Goal: Communication & Community: Share content

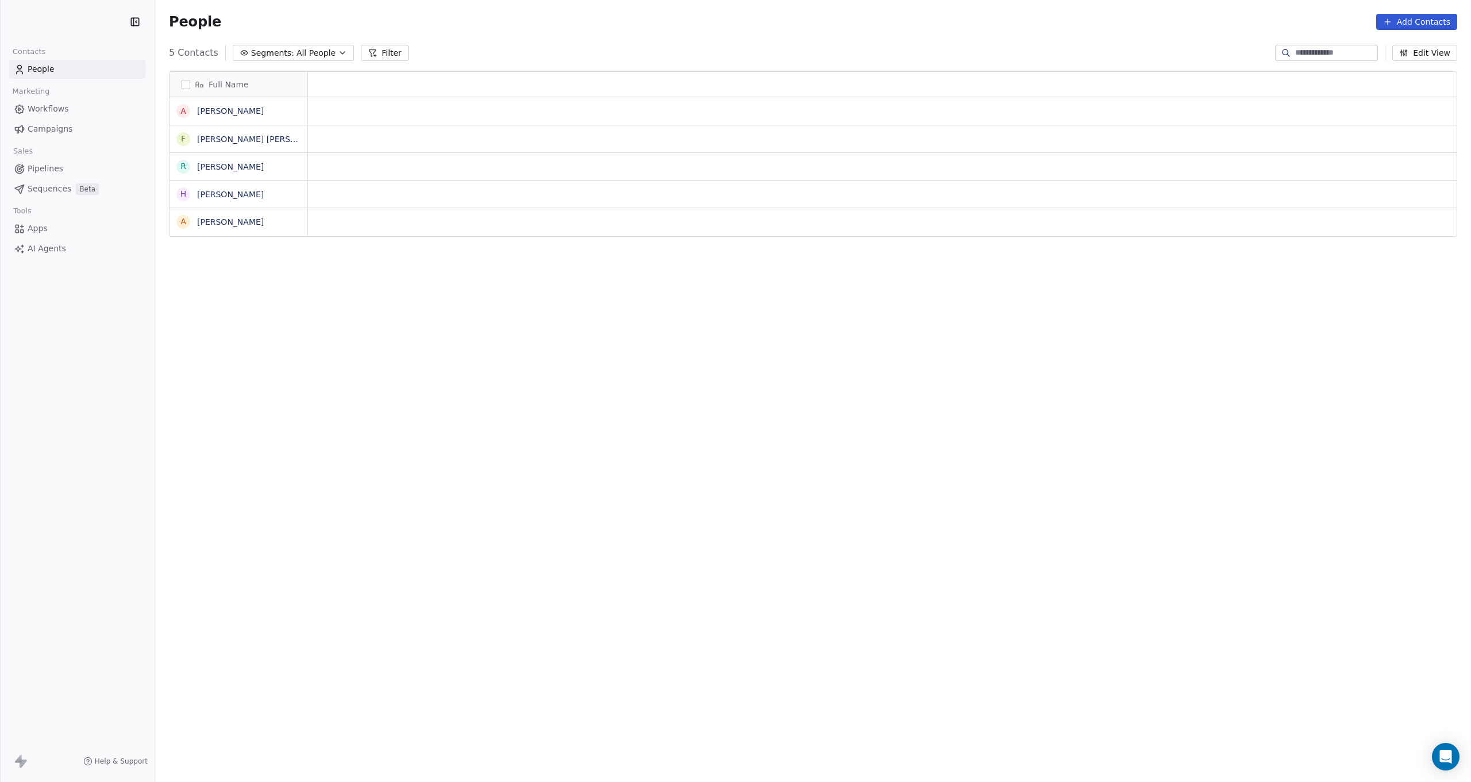
scroll to position [688, 1316]
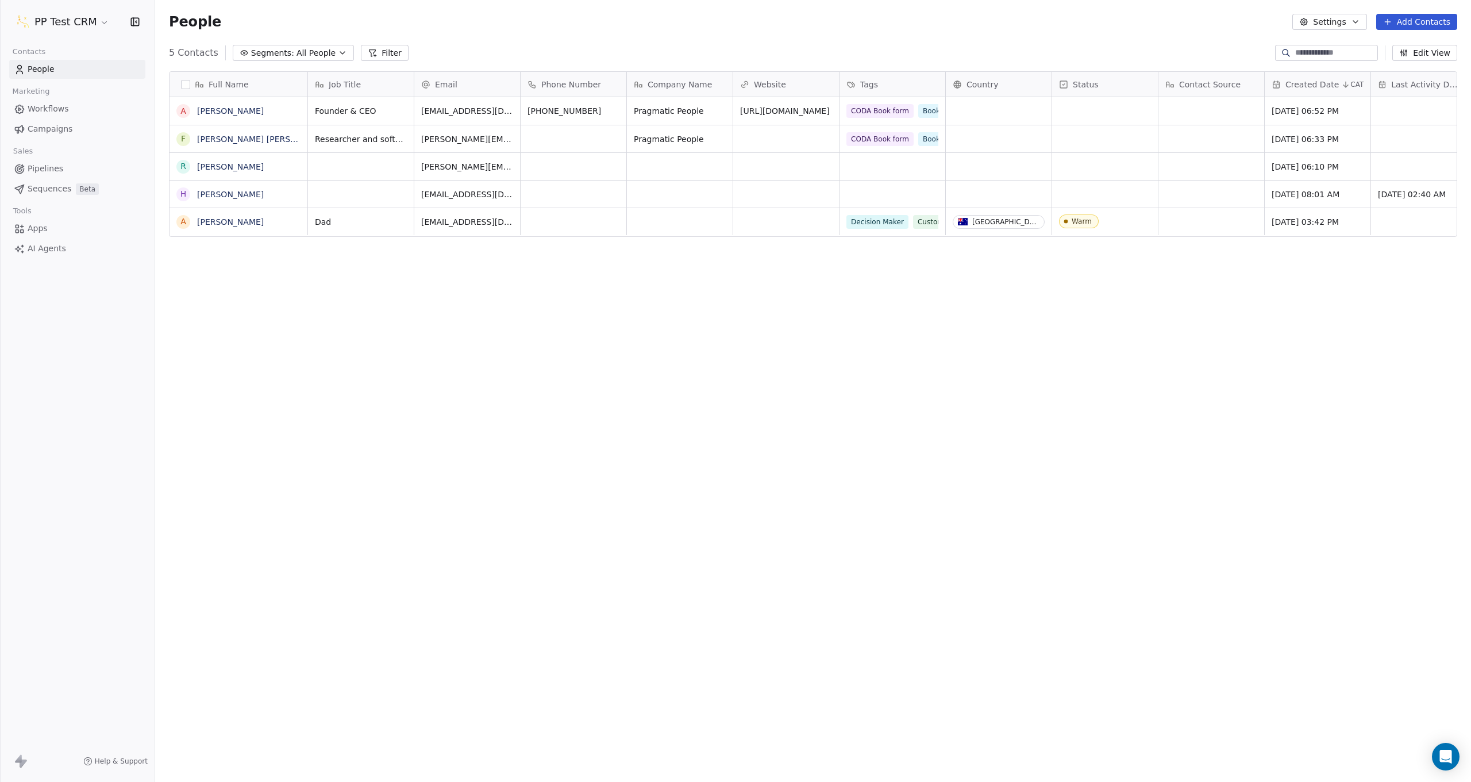
click at [66, 20] on html "PP Test CRM Contacts People Marketing Workflows Campaigns Sales Pipelines Seque…" at bounding box center [735, 391] width 1471 height 782
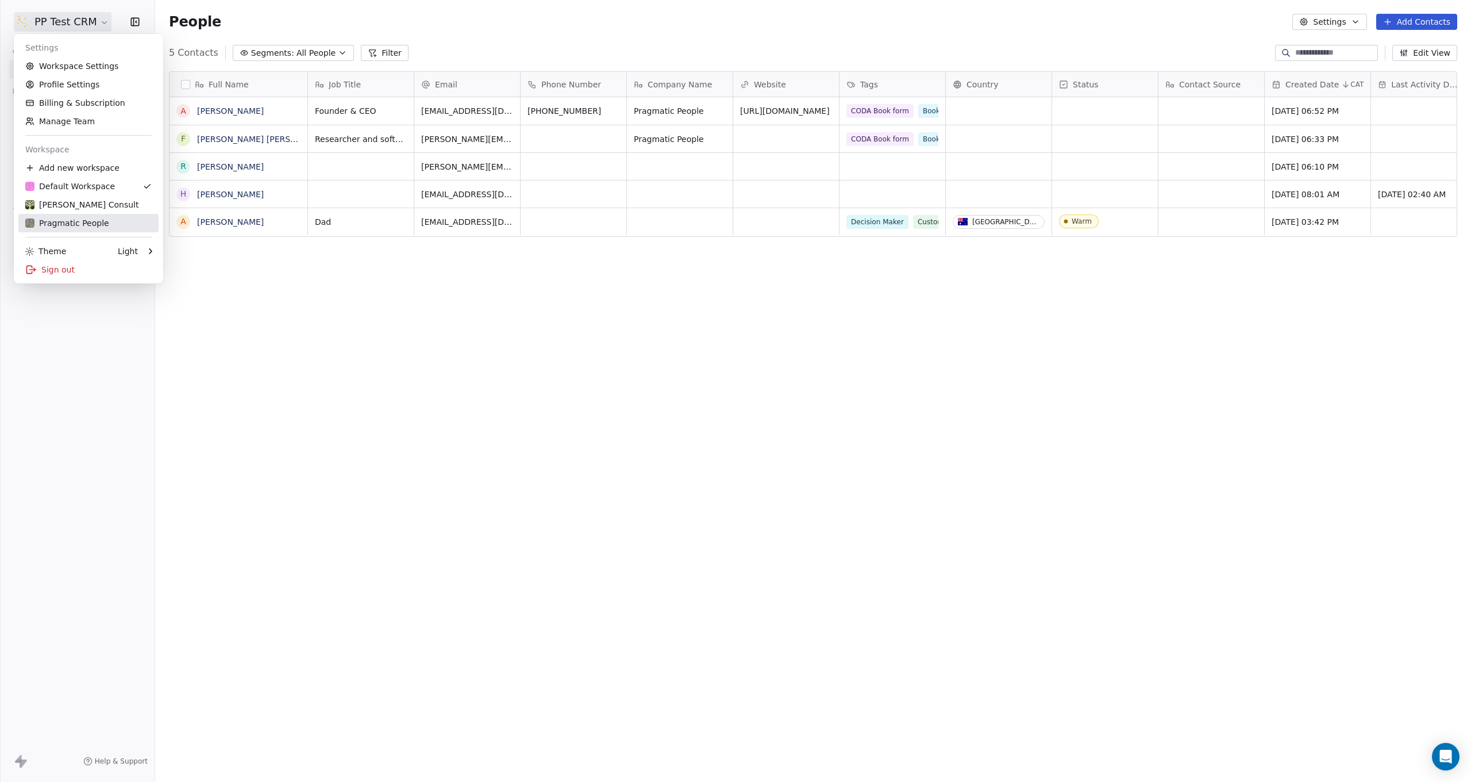
click at [72, 221] on div "Pragmatic People" at bounding box center [67, 222] width 84 height 11
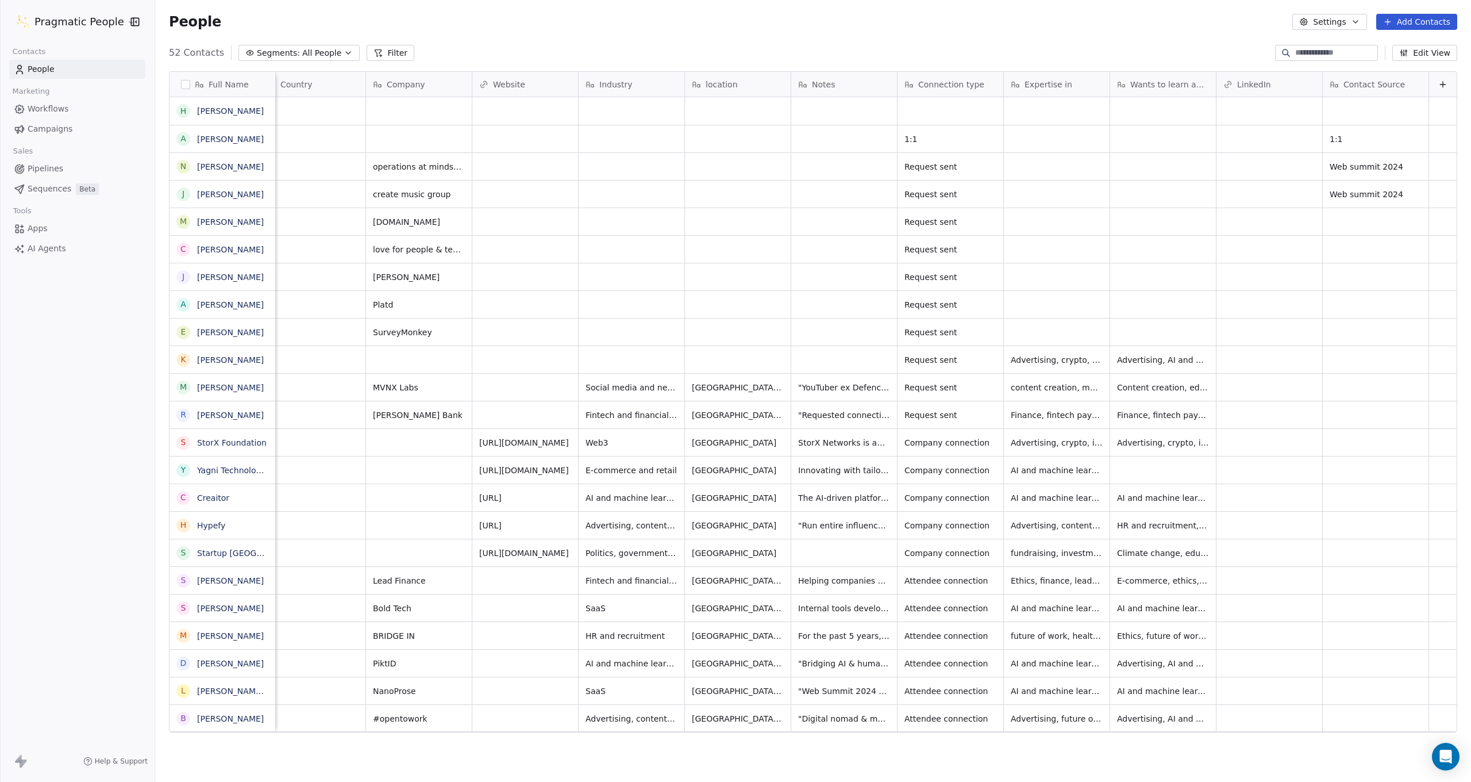
scroll to position [0, 512]
click at [78, 25] on html "Pragmatic People Contacts People Marketing Workflows Campaigns Sales Pipelines …" at bounding box center [735, 391] width 1471 height 782
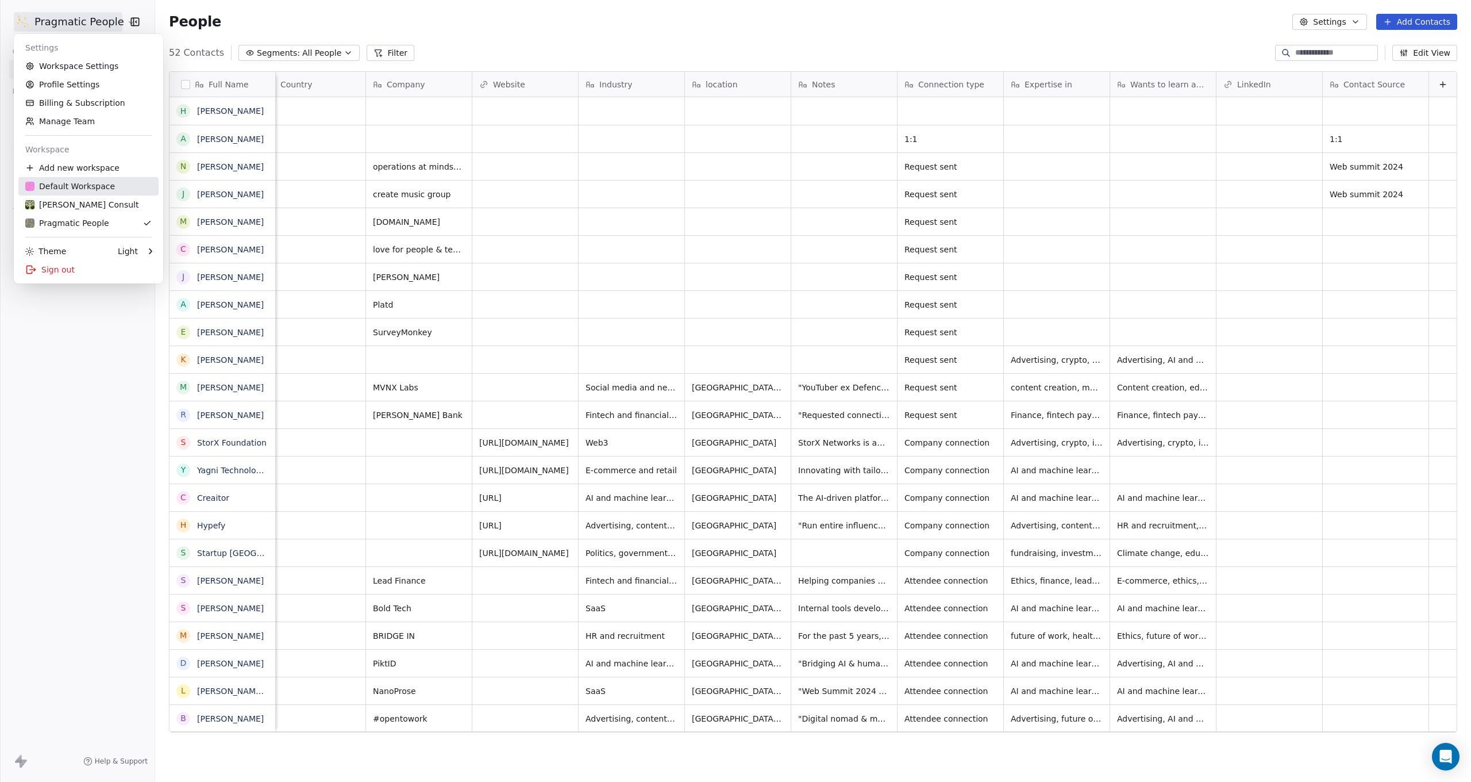
click at [76, 182] on div "Default Workspace" at bounding box center [70, 185] width 90 height 11
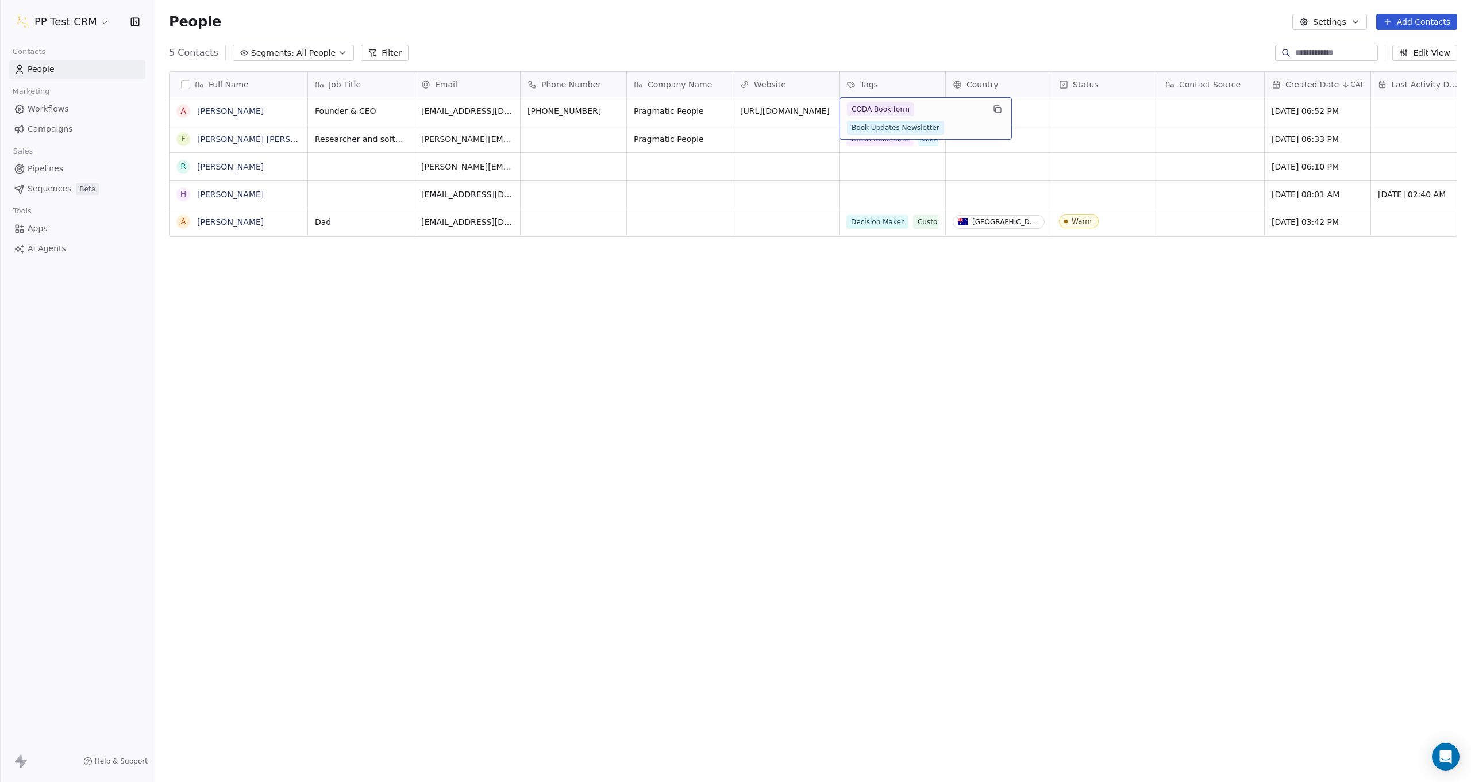
click at [926, 109] on div "CODA Book form Book Updates Newsletter" at bounding box center [915, 118] width 137 height 32
click at [1240, 364] on html "PP Test CRM Contacts People Marketing Workflows Campaigns Sales Pipelines Seque…" at bounding box center [735, 391] width 1471 height 782
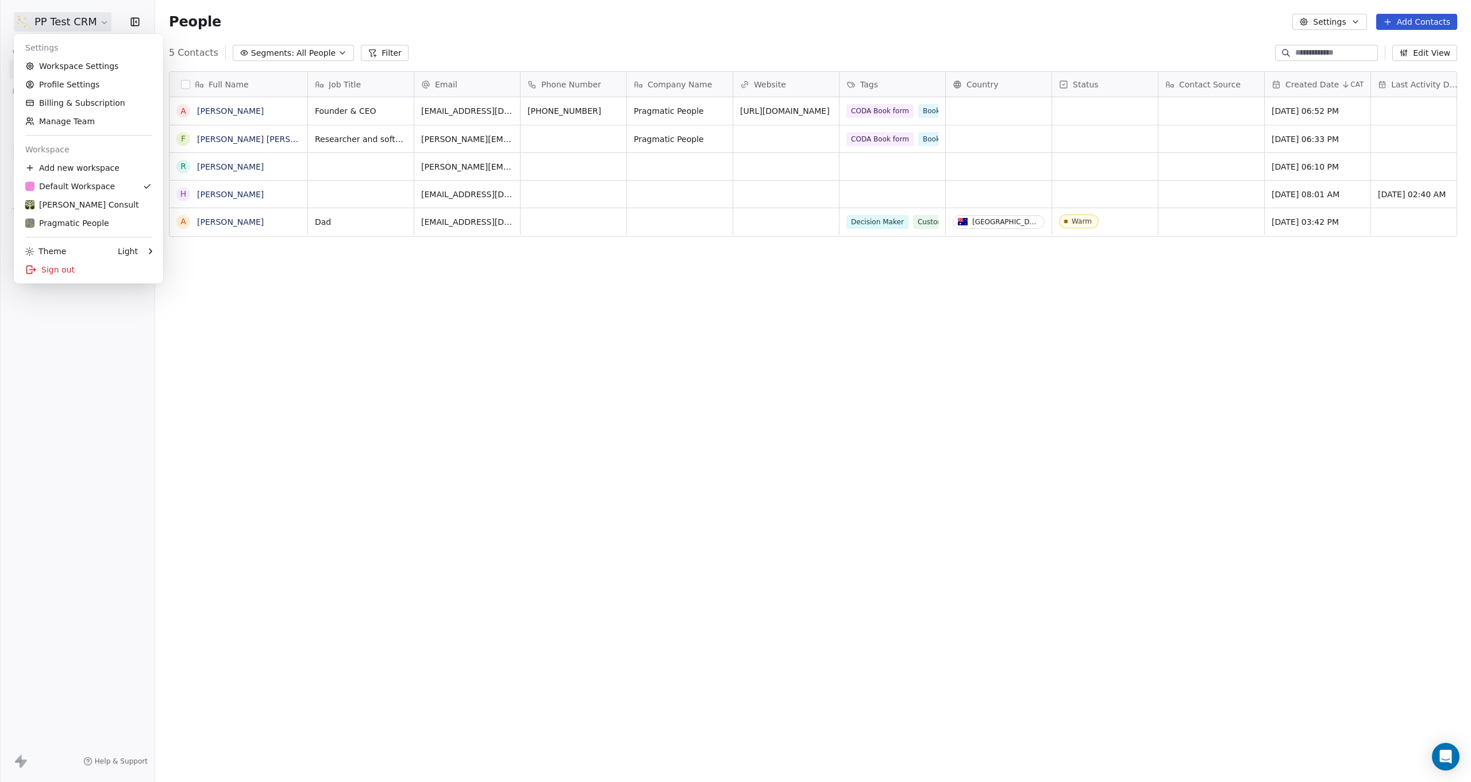
click at [73, 19] on html "PP Test CRM Contacts People Marketing Workflows Campaigns Sales Pipelines Seque…" at bounding box center [735, 391] width 1471 height 782
click at [64, 67] on link "Workspace Settings" at bounding box center [88, 66] width 140 height 18
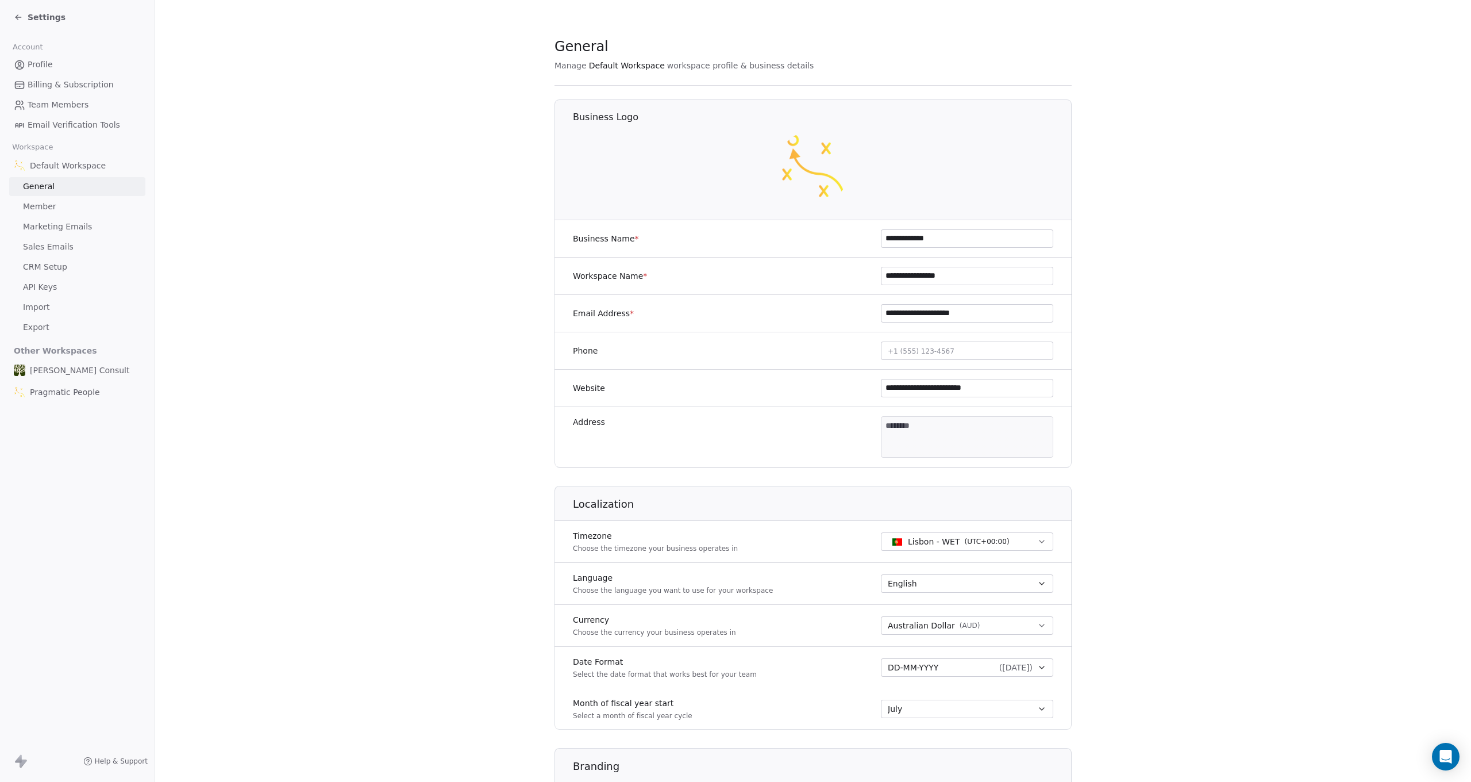
click at [42, 281] on span "API Keys" at bounding box center [40, 287] width 34 height 12
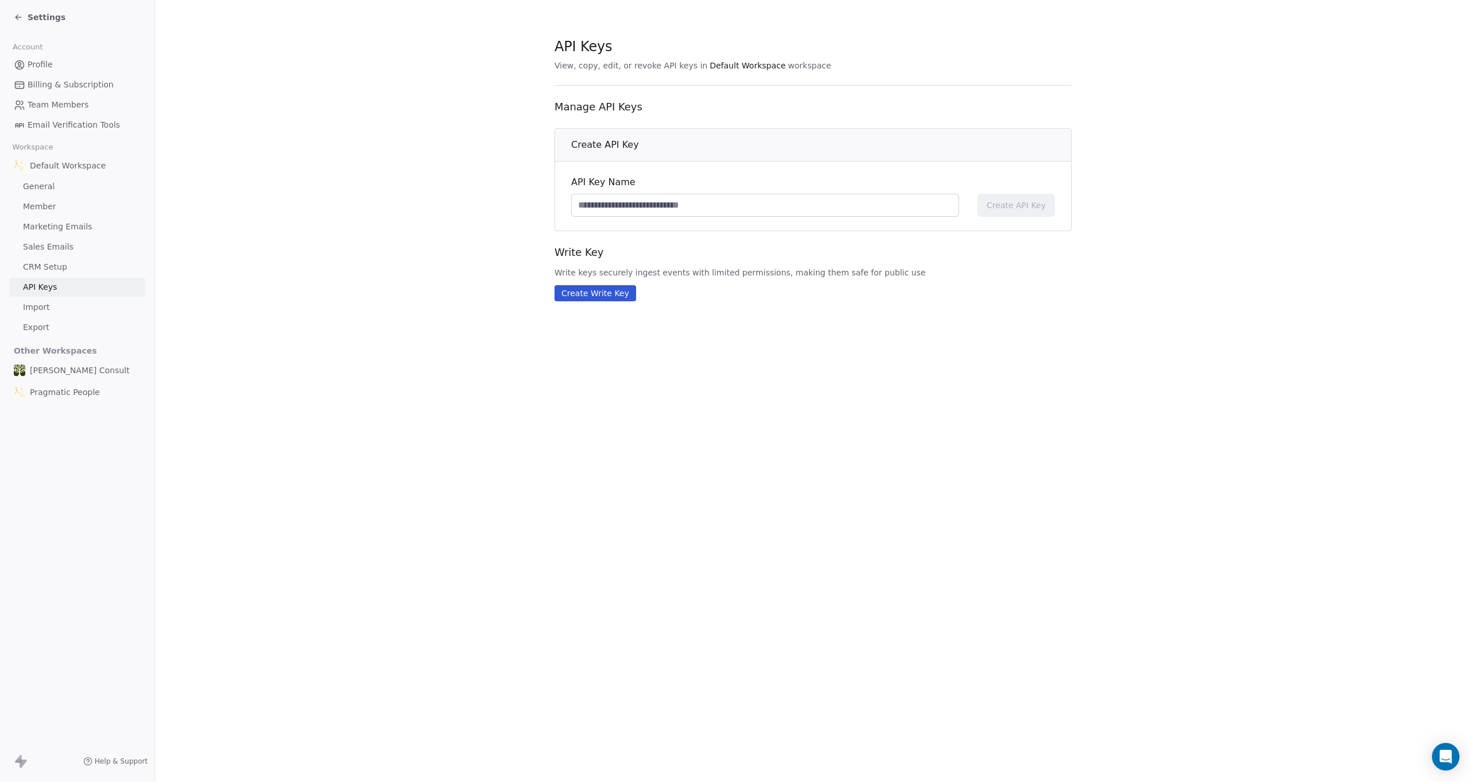
click at [40, 266] on span "CRM Setup" at bounding box center [45, 267] width 44 height 12
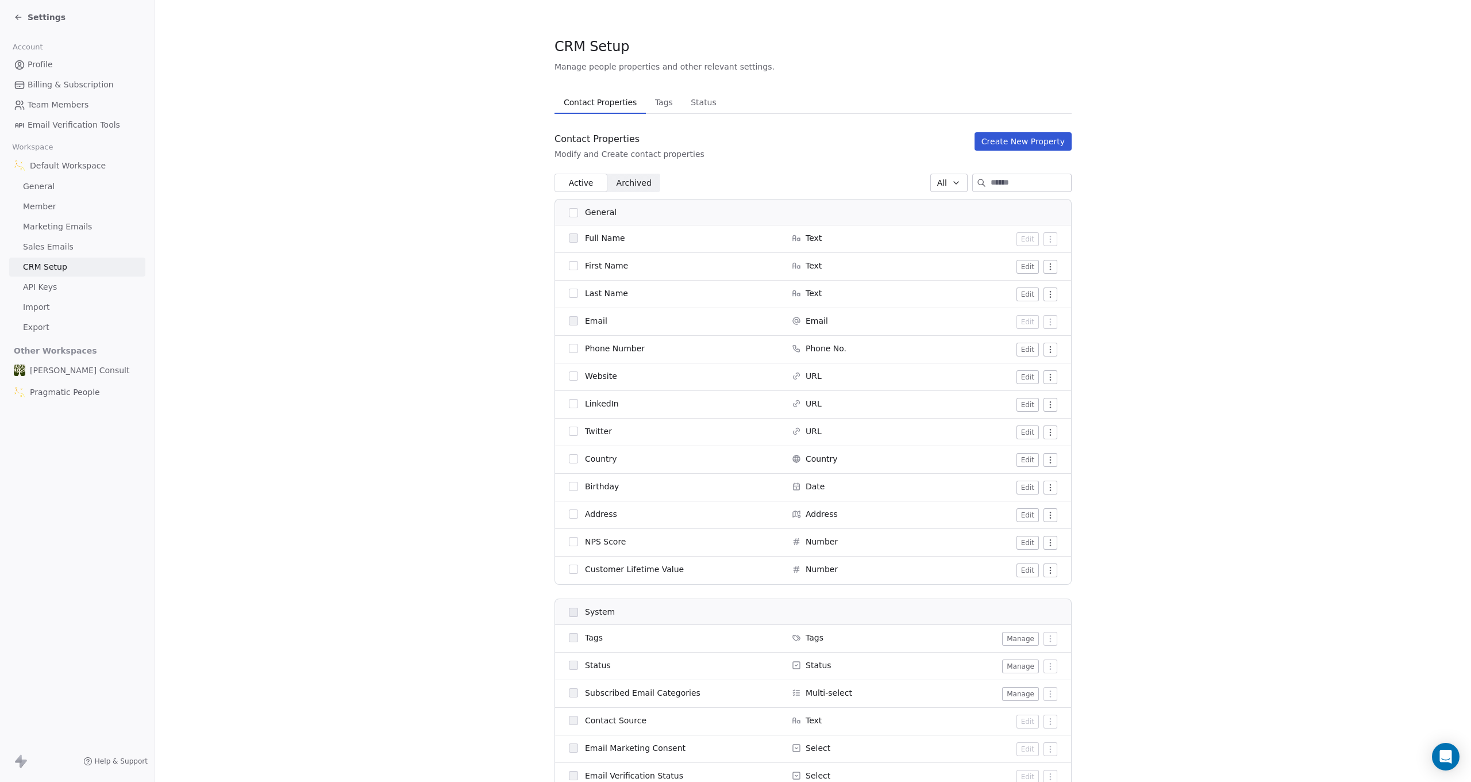
click at [40, 251] on span "Sales Emails" at bounding box center [48, 247] width 51 height 12
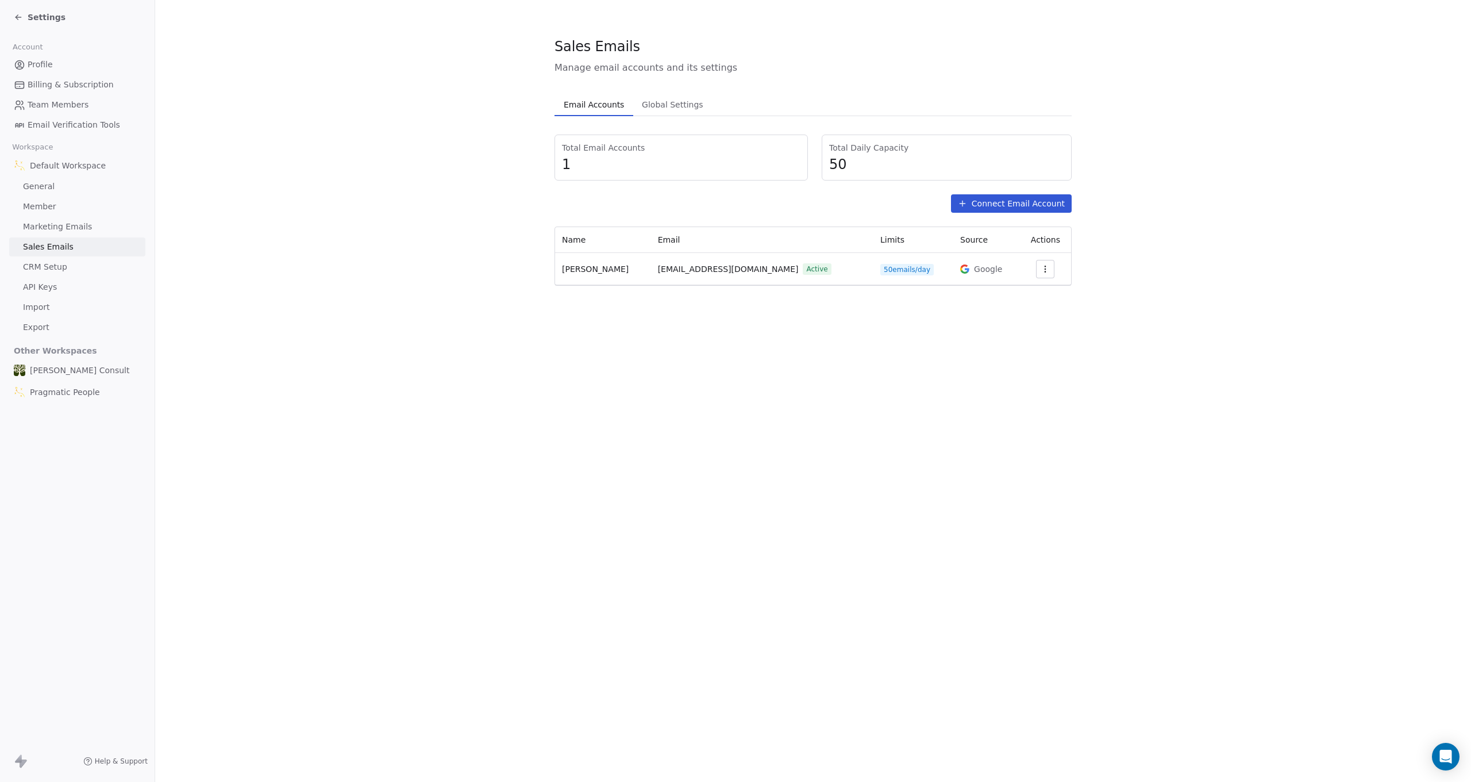
click at [42, 229] on span "Marketing Emails" at bounding box center [57, 227] width 69 height 12
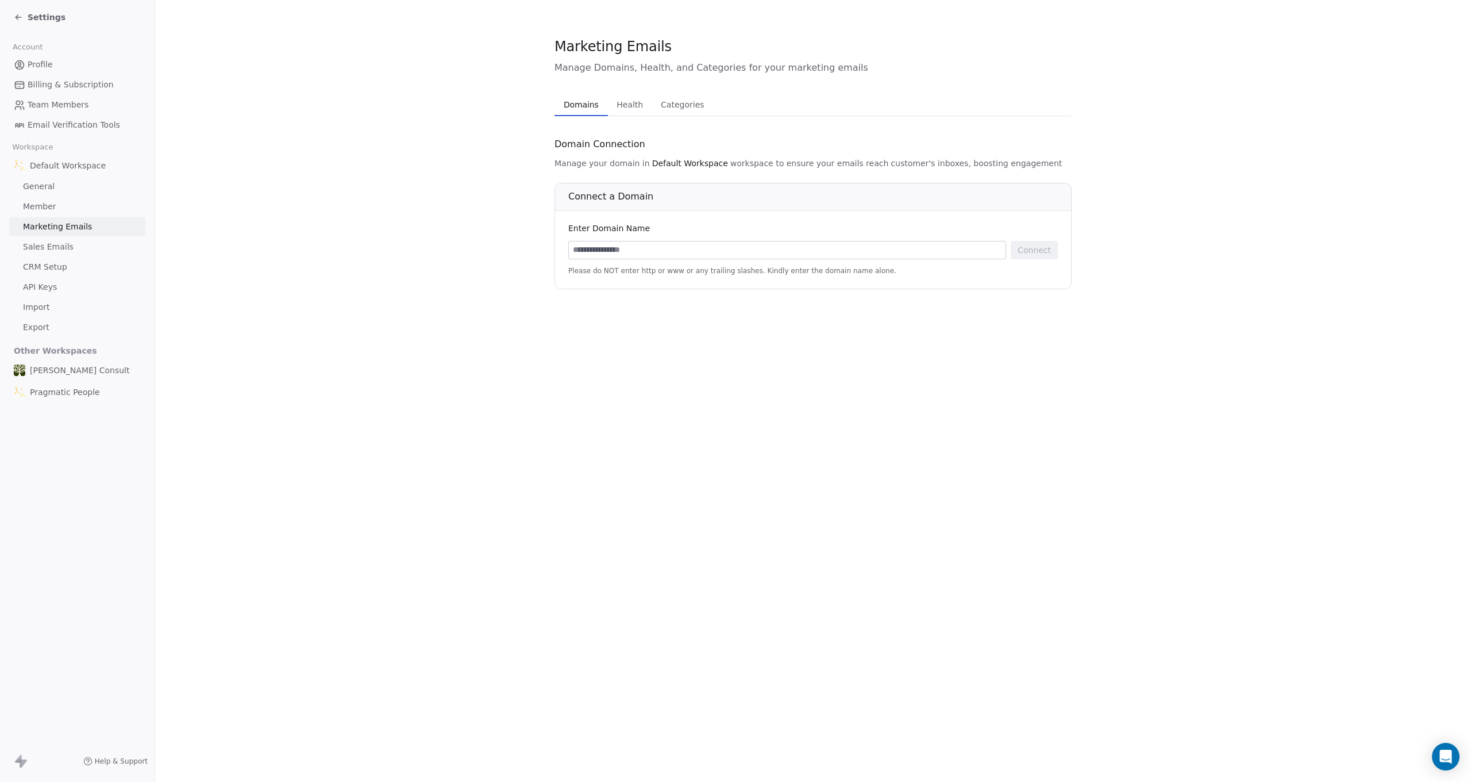
click at [41, 206] on span "Member" at bounding box center [39, 207] width 33 height 12
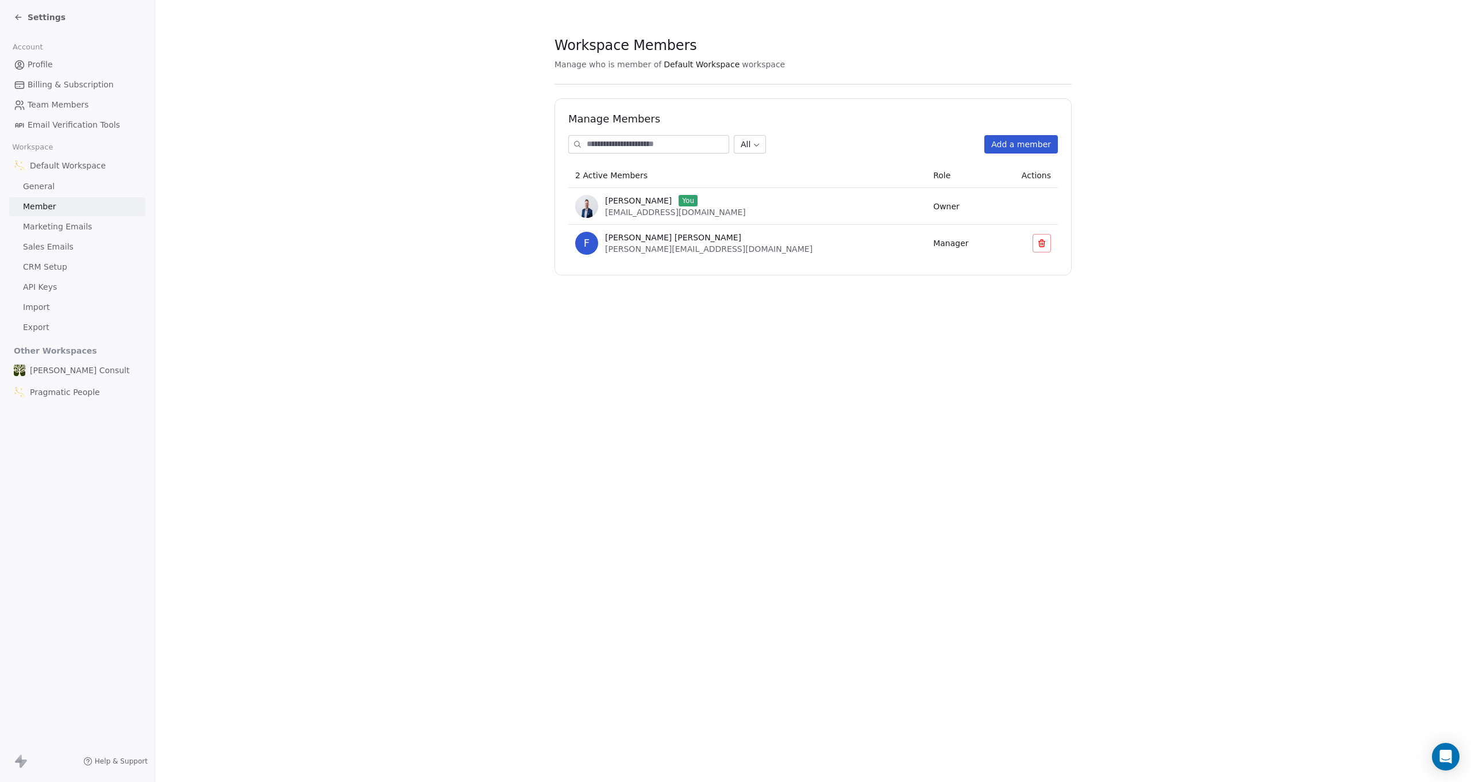
click at [40, 284] on span "API Keys" at bounding box center [40, 287] width 34 height 12
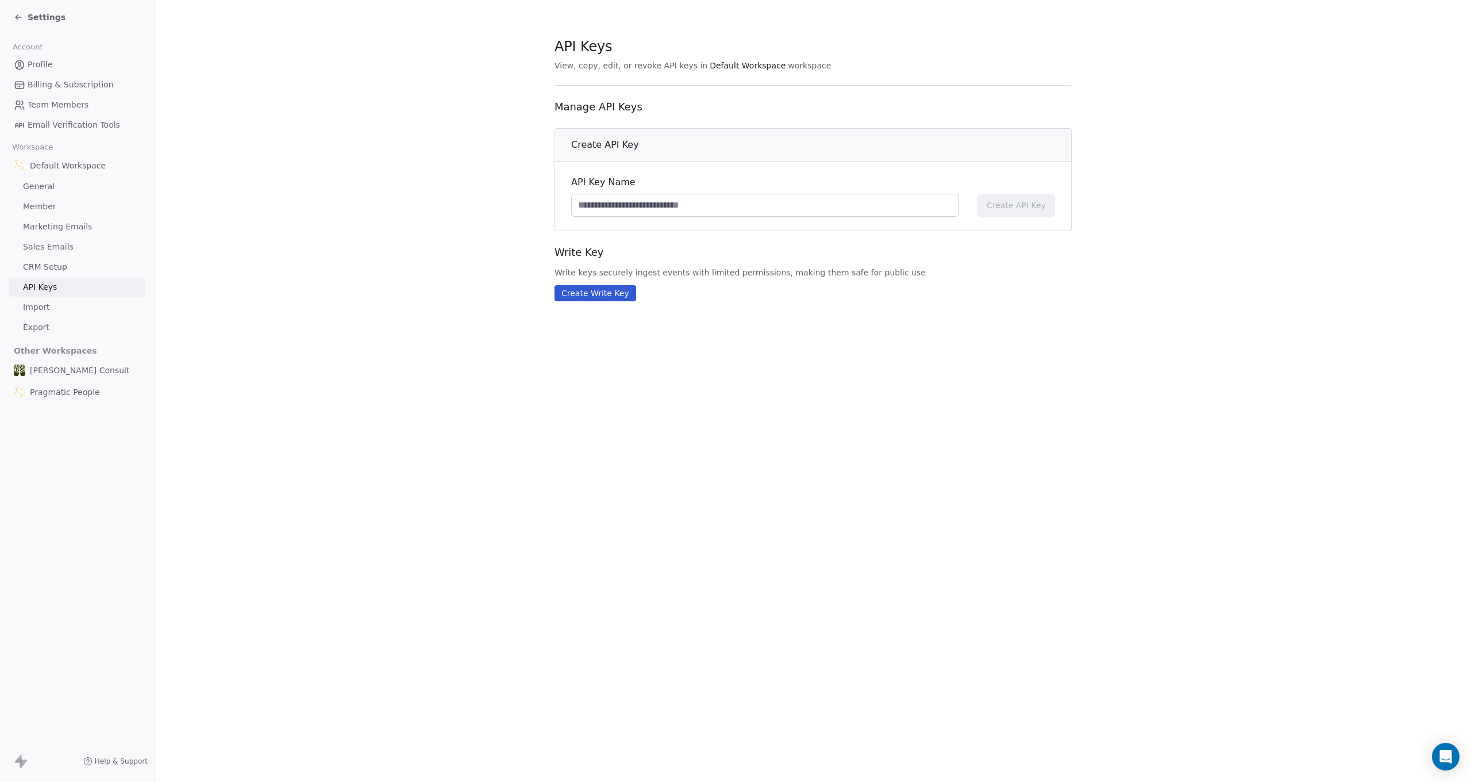
click at [37, 308] on span "Import" at bounding box center [36, 307] width 26 height 12
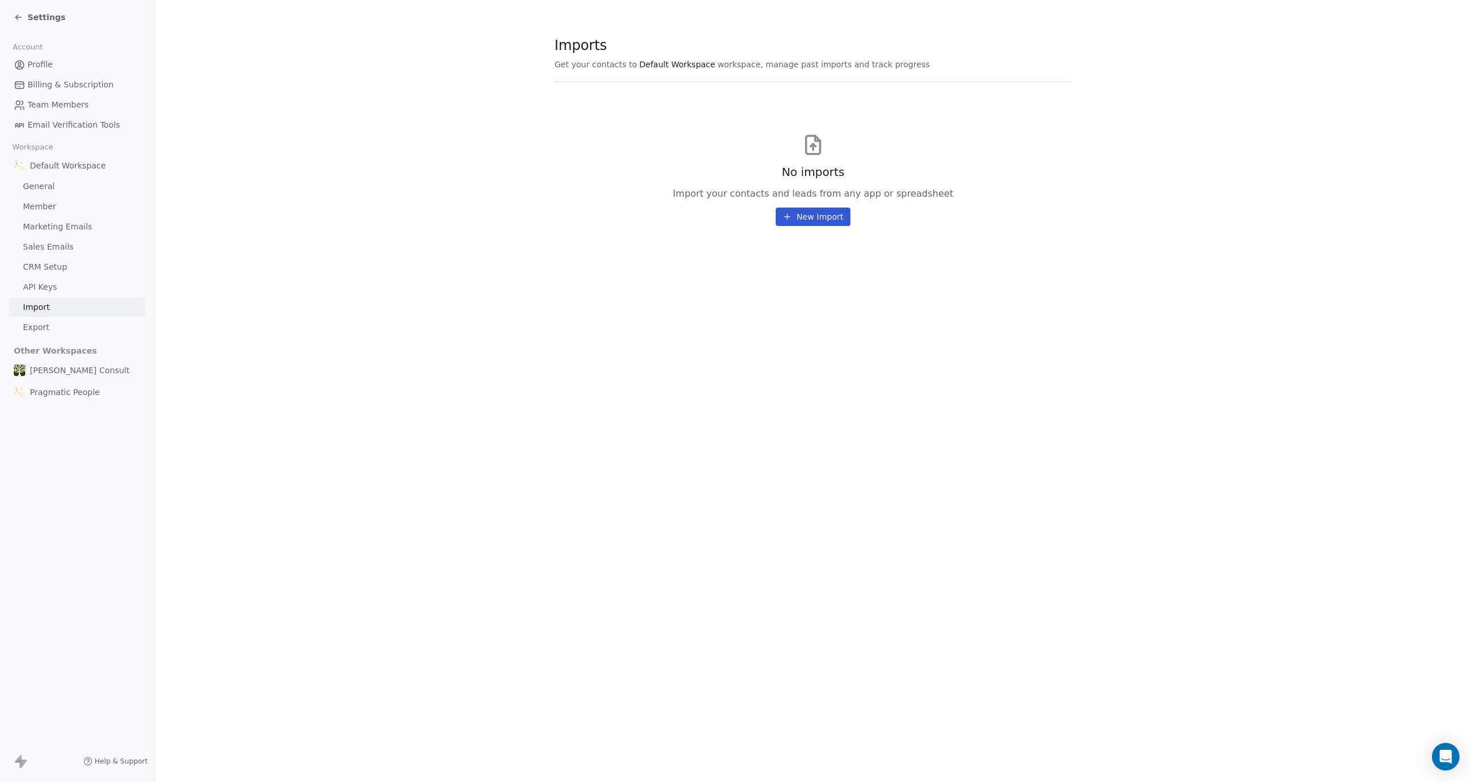
click at [79, 366] on span "Orama Consult" at bounding box center [80, 369] width 100 height 11
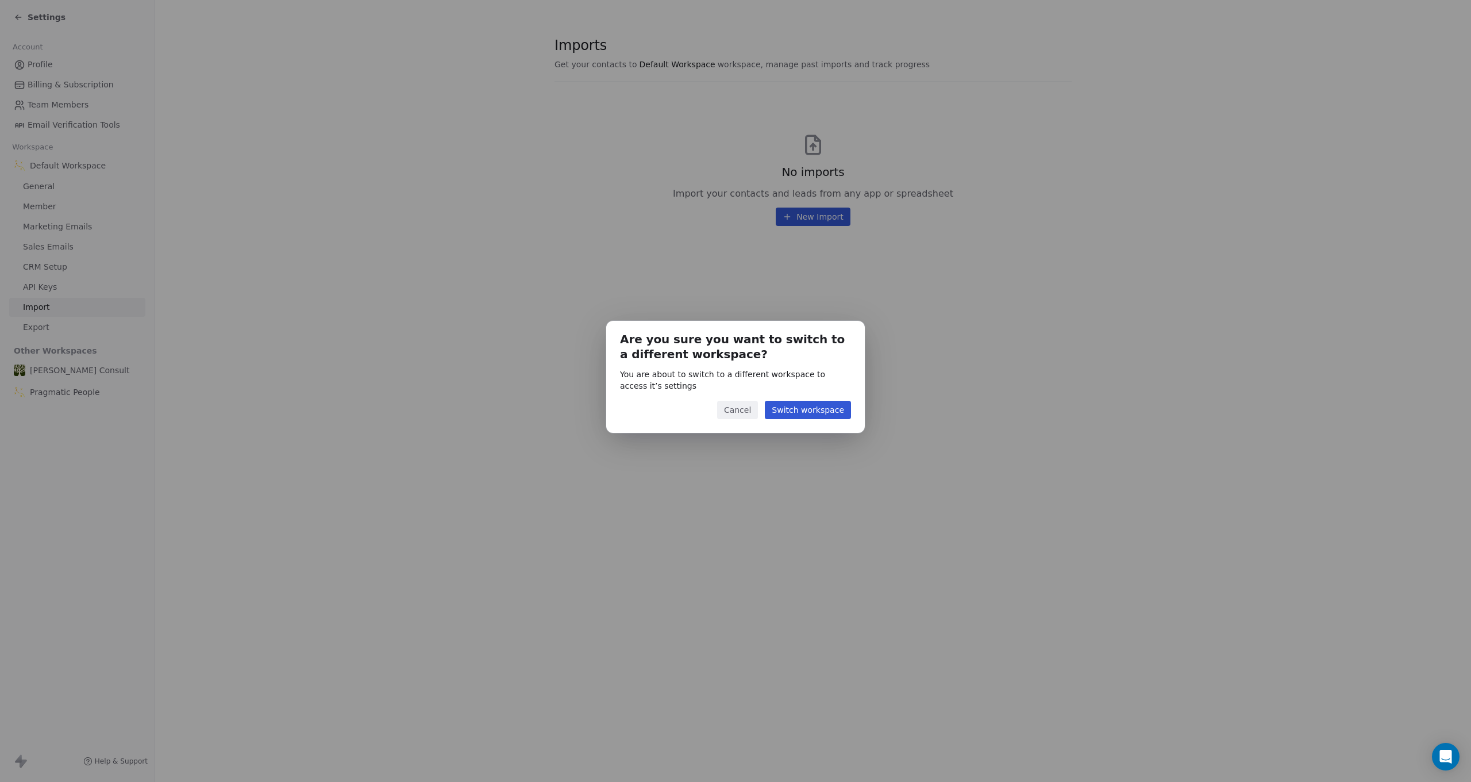
drag, startPoint x: 57, startPoint y: 460, endPoint x: 59, endPoint y: 437, distance: 22.5
click at [57, 459] on div "Are you sure you want to switch to a different workspace? You are about to swit…" at bounding box center [735, 391] width 1471 height 178
click at [735, 414] on button "Cancel" at bounding box center [737, 410] width 41 height 18
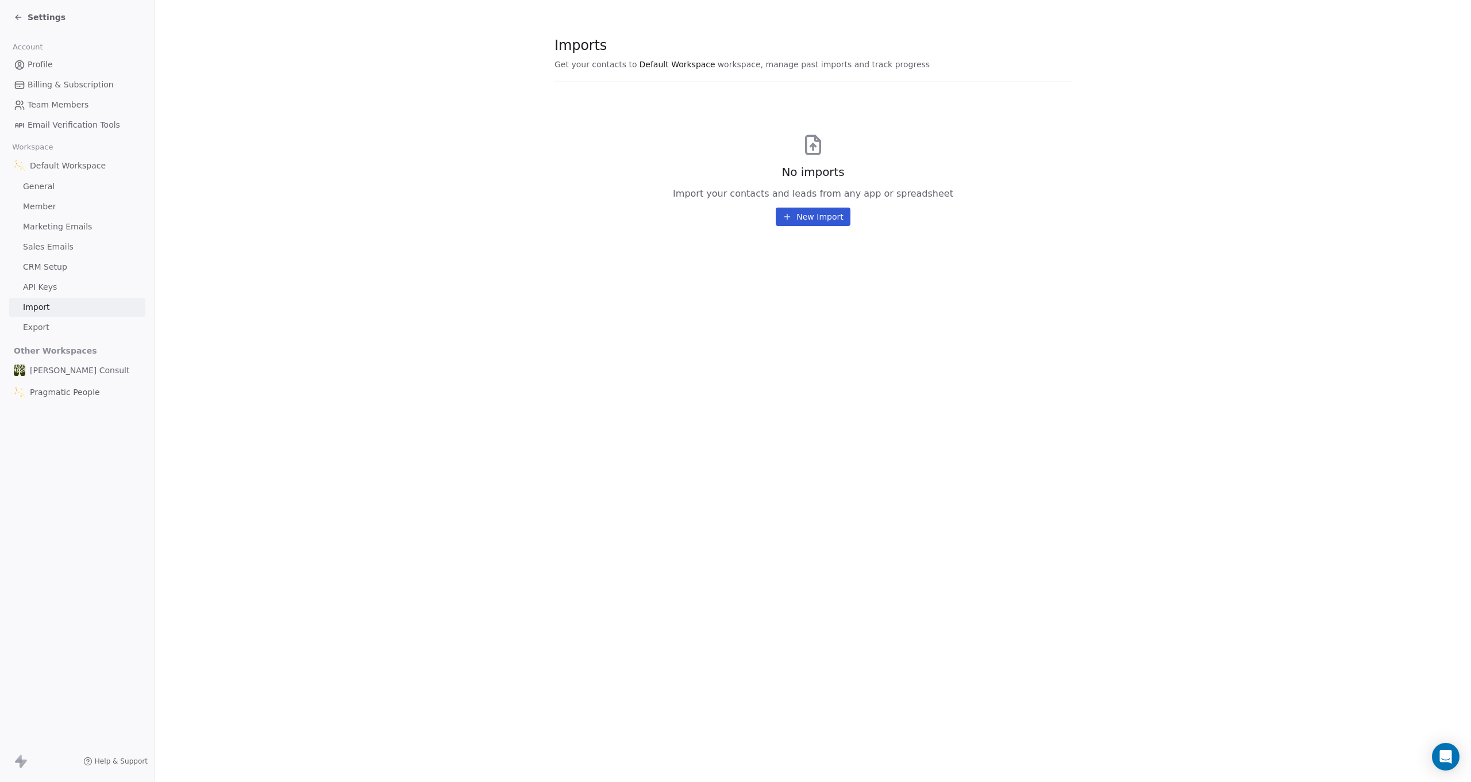
click at [54, 328] on link "Export" at bounding box center [77, 327] width 136 height 19
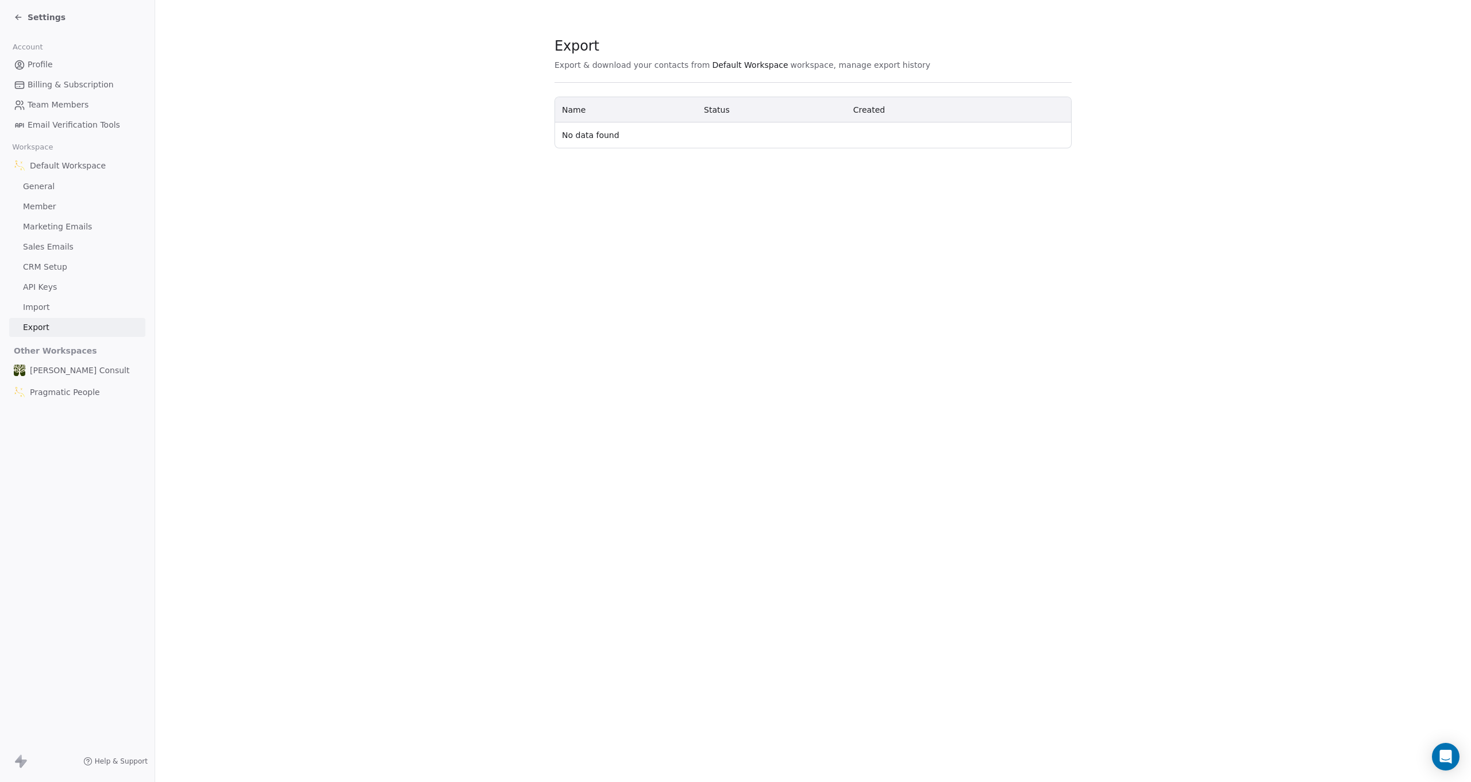
click at [56, 316] on link "Import" at bounding box center [77, 307] width 136 height 19
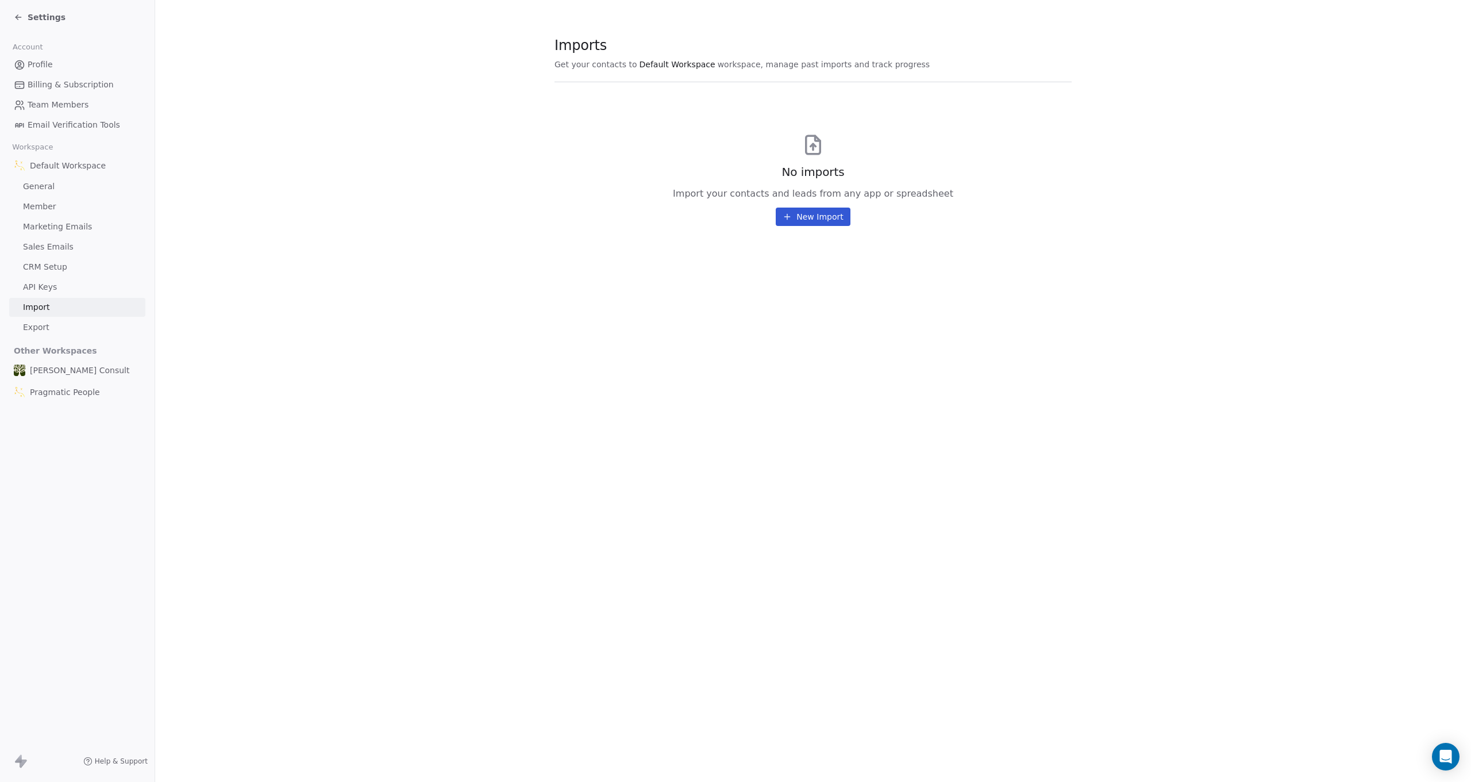
click at [60, 292] on link "API Keys" at bounding box center [77, 287] width 136 height 19
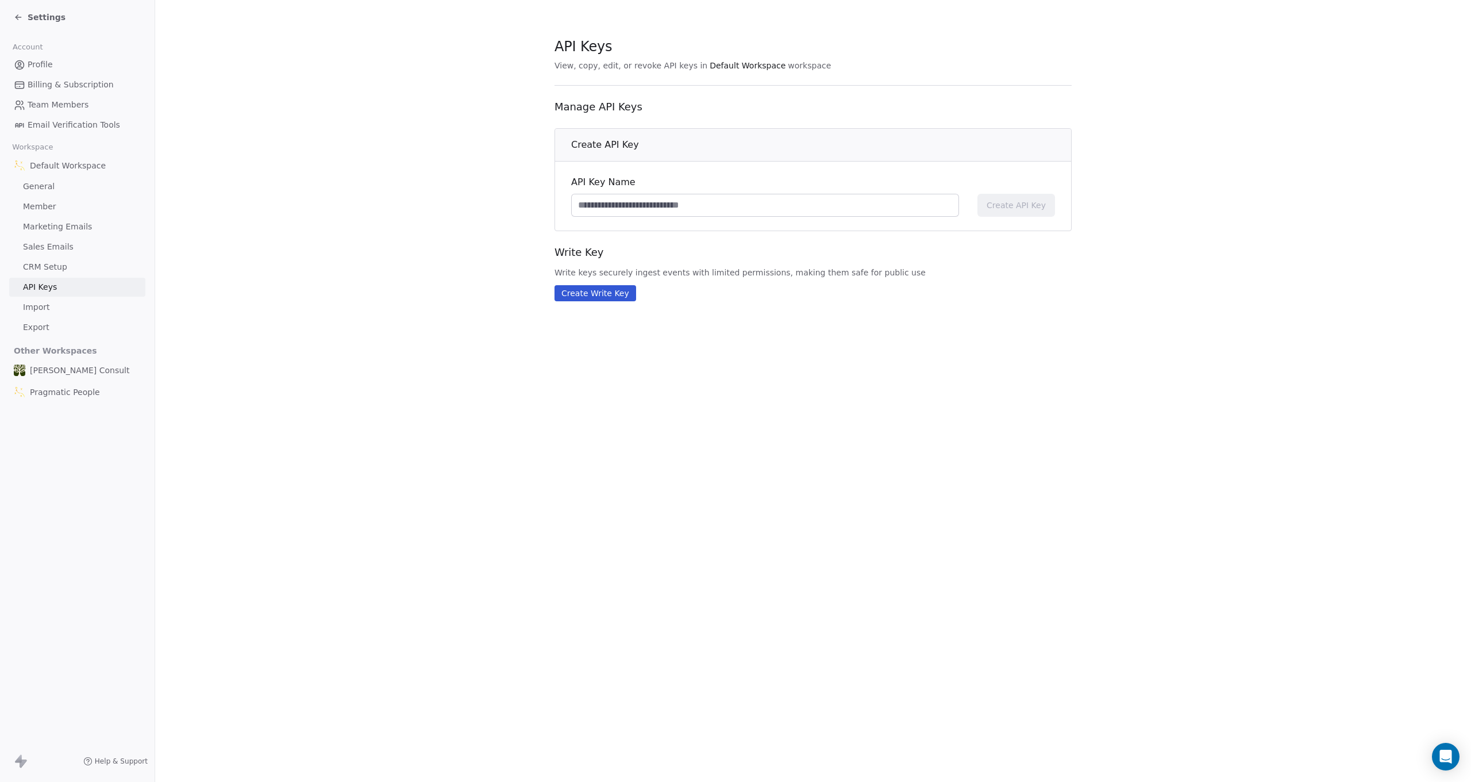
click at [51, 258] on link "CRM Setup" at bounding box center [77, 266] width 136 height 19
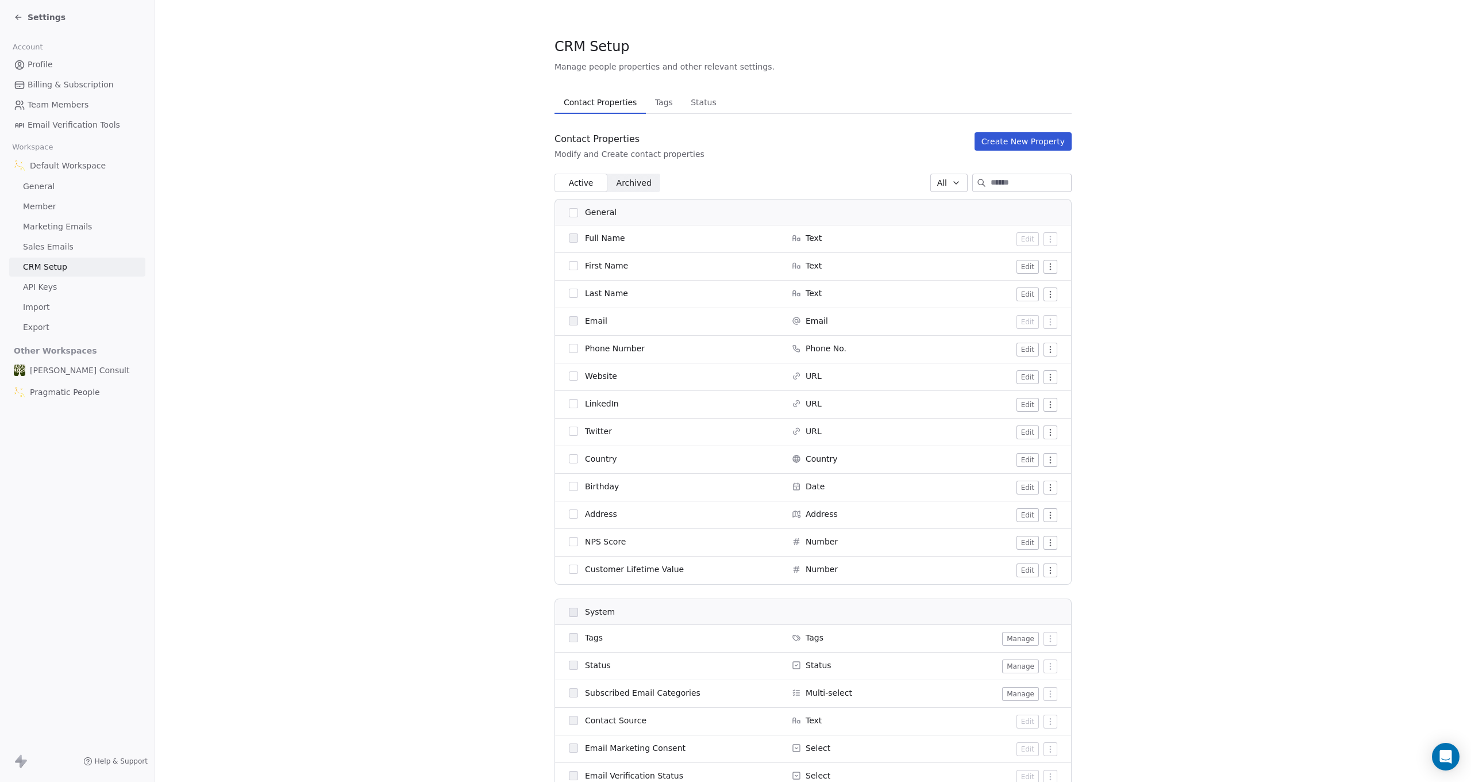
click at [26, 17] on div "Settings" at bounding box center [40, 16] width 52 height 11
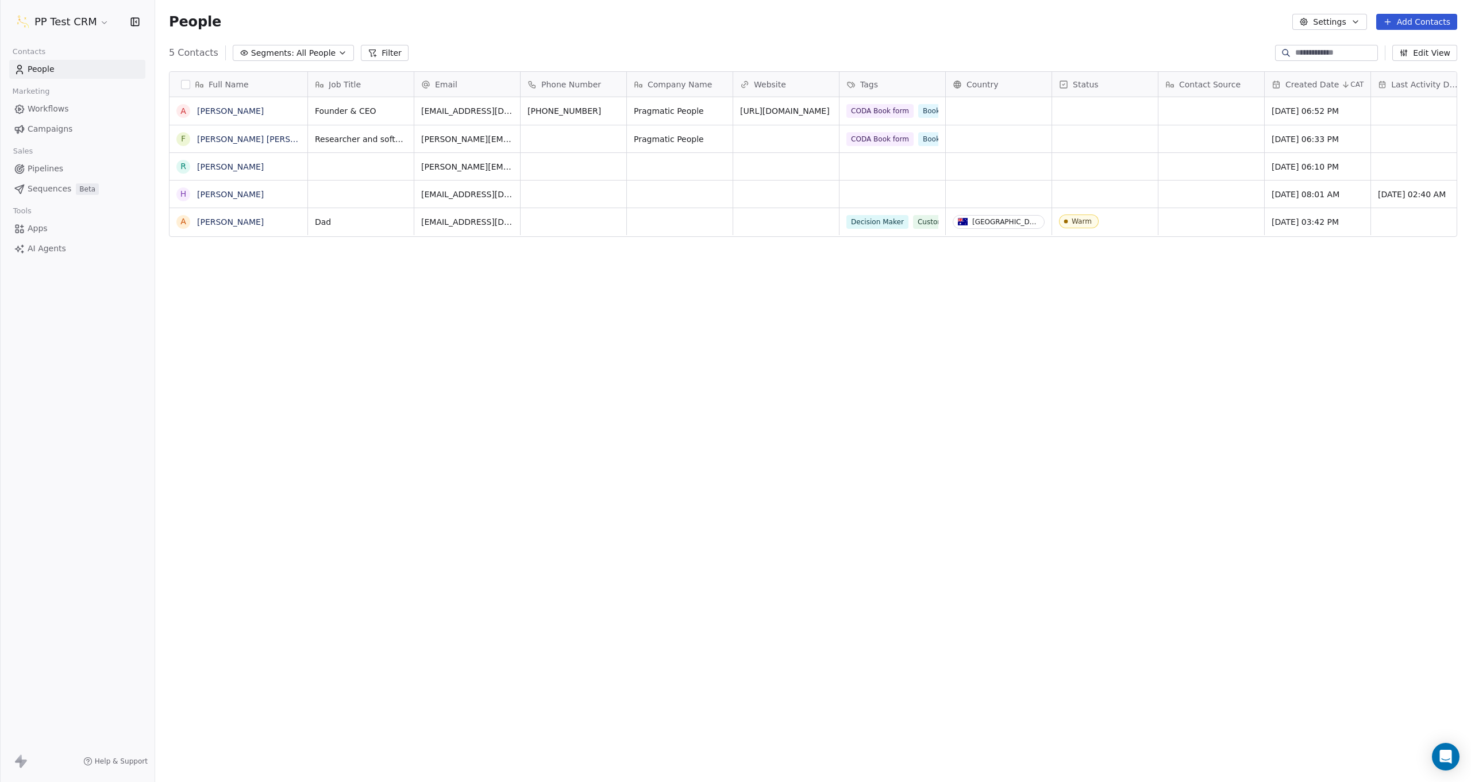
scroll to position [688, 1316]
click at [28, 223] on span "Apps" at bounding box center [38, 228] width 20 height 12
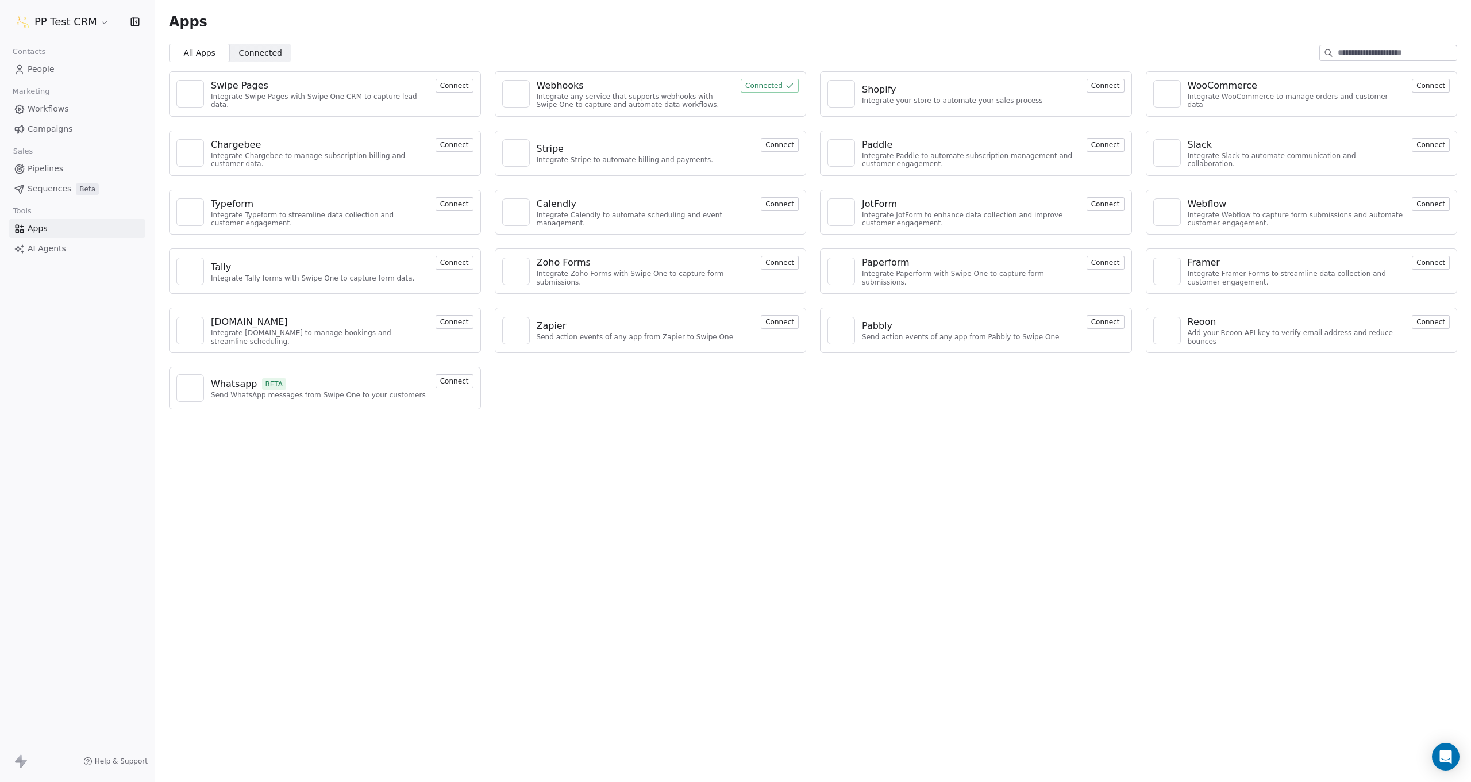
click at [617, 87] on div "Webhooks" at bounding box center [636, 86] width 198 height 14
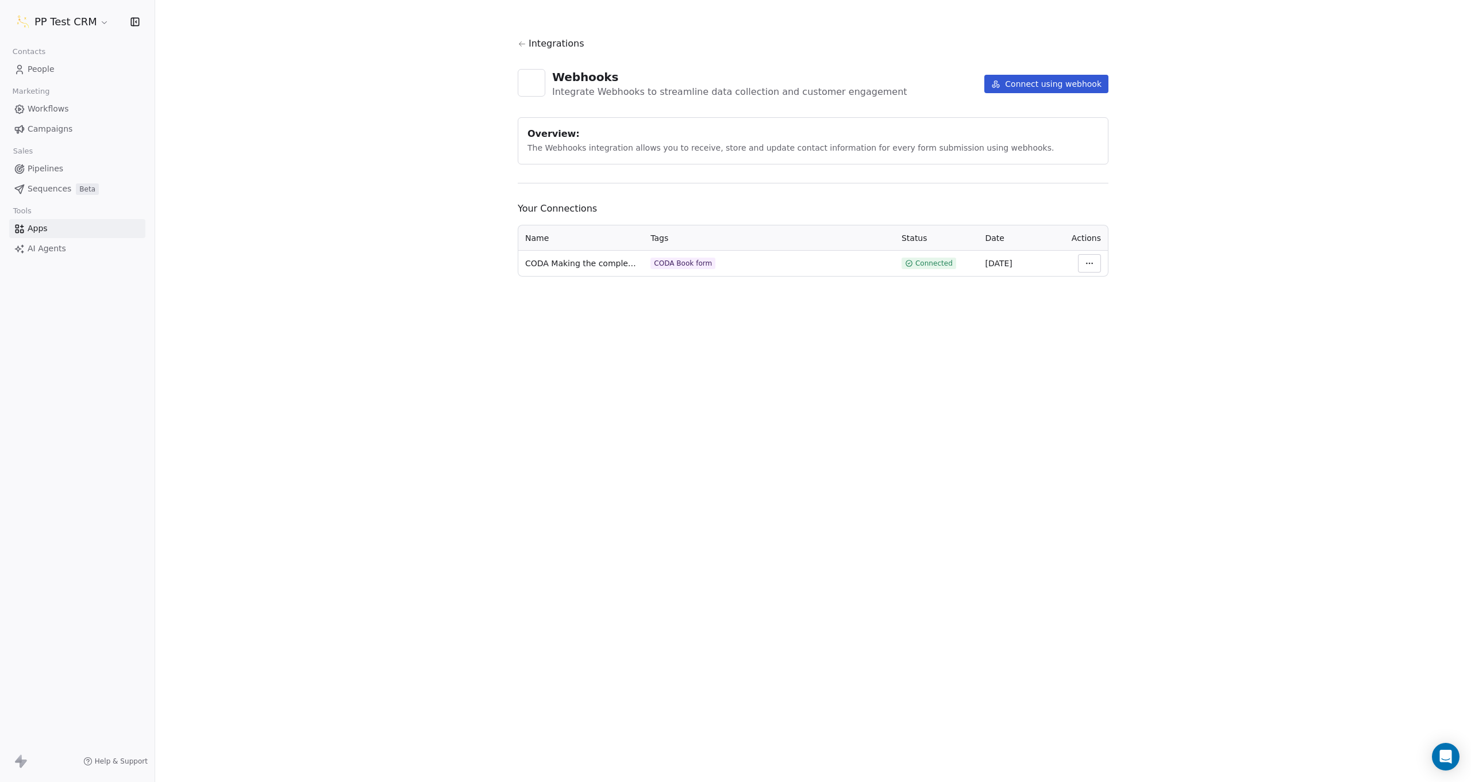
click at [1093, 268] on html "PP Test CRM Contacts People Marketing Workflows Campaigns Sales Pipelines Seque…" at bounding box center [735, 391] width 1471 height 782
click at [1087, 266] on html "PP Test CRM Contacts People Marketing Workflows Campaigns Sales Pipelines Seque…" at bounding box center [735, 391] width 1471 height 782
click at [1097, 263] on html "PP Test CRM Contacts People Marketing Workflows Campaigns Sales Pipelines Seque…" at bounding box center [735, 391] width 1471 height 782
click at [1121, 340] on div "Manage Mapping" at bounding box center [1124, 344] width 83 height 18
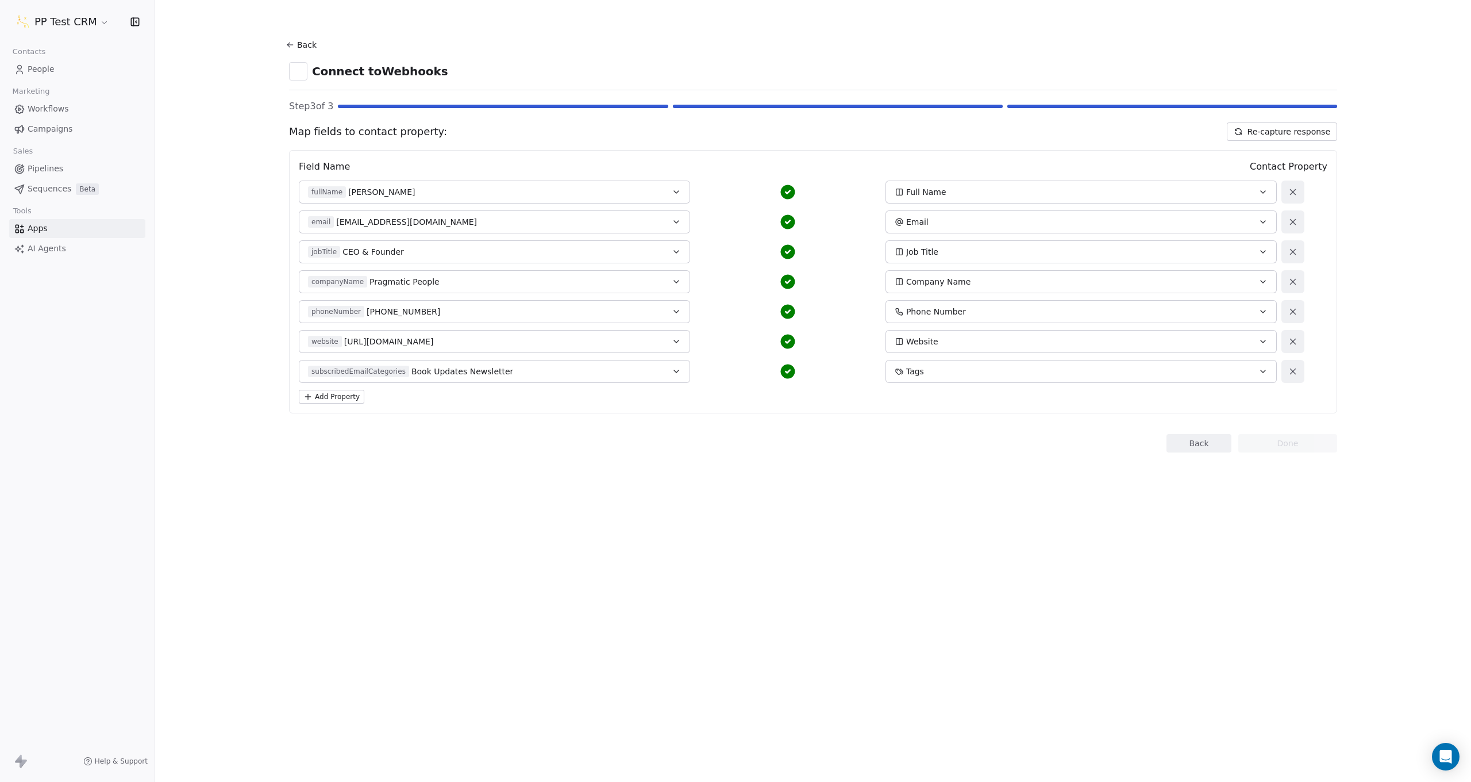
click at [44, 189] on span "Sequences" at bounding box center [50, 189] width 44 height 12
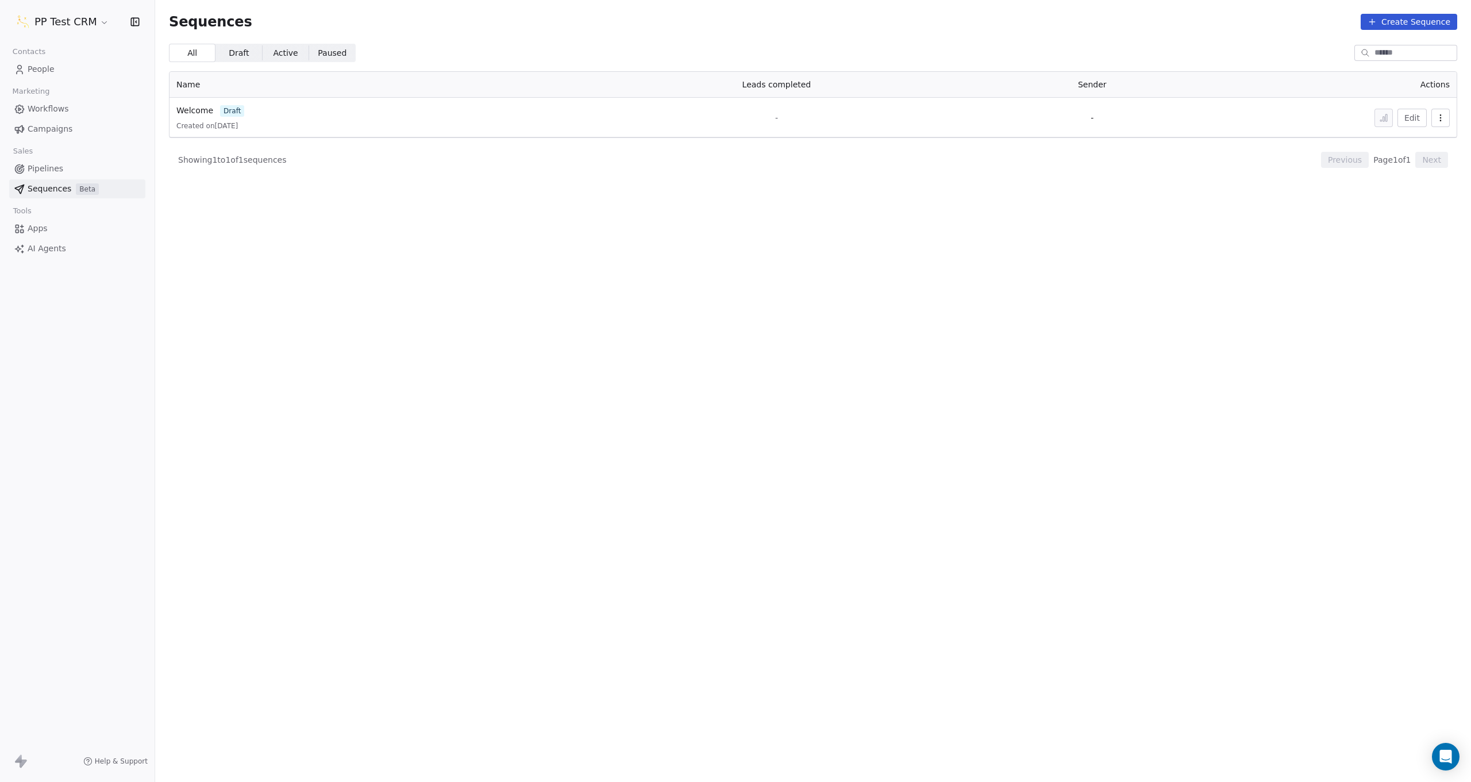
click at [1419, 116] on button "Edit" at bounding box center [1412, 118] width 29 height 18
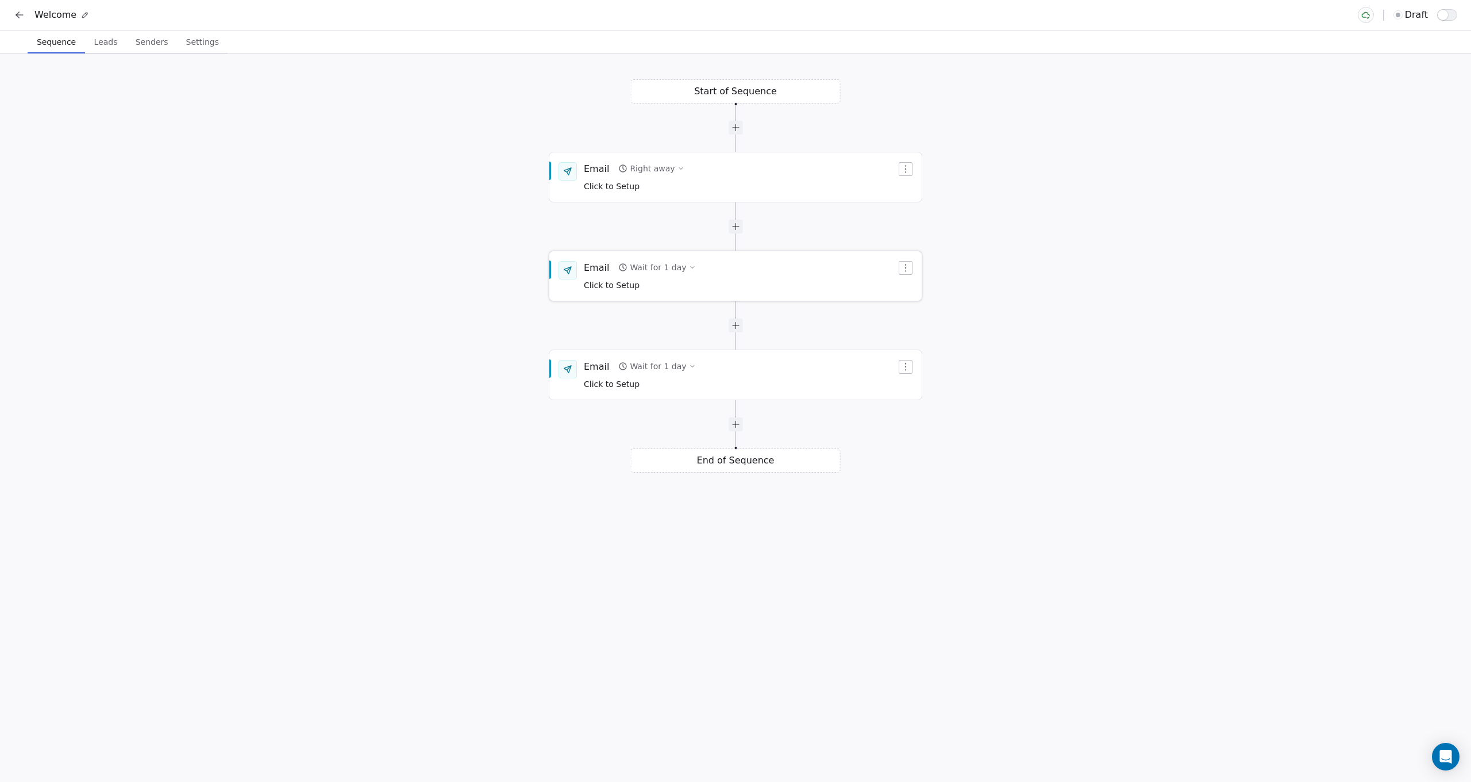
click at [720, 274] on div "Email Wait for 1 day Click to Setup" at bounding box center [740, 276] width 313 height 30
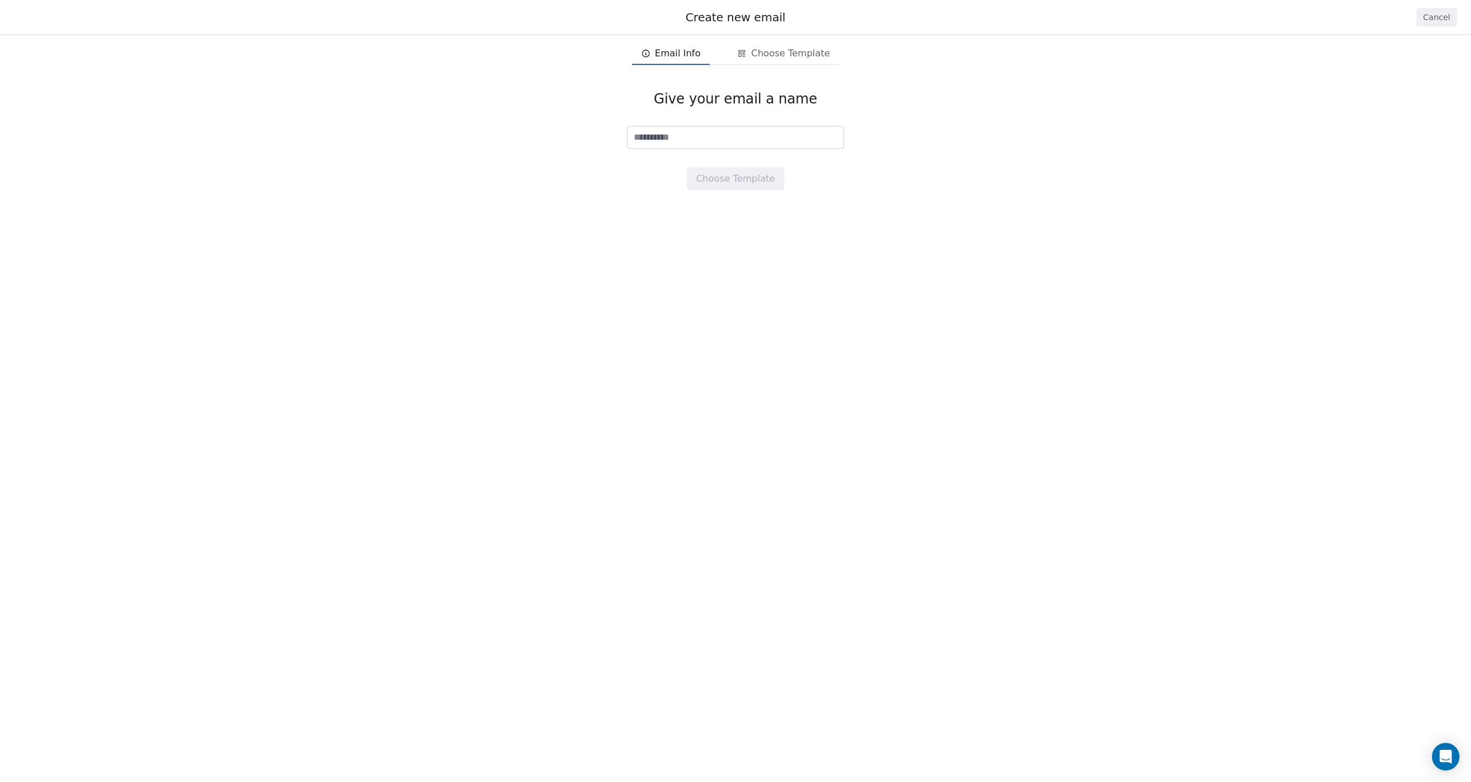
click at [737, 282] on div "Create new email Cancel Email Info Email Info Choose Template Choose Template G…" at bounding box center [735, 391] width 1471 height 782
click at [672, 52] on span "Email Info" at bounding box center [678, 54] width 46 height 14
click at [674, 53] on span "Email Info" at bounding box center [678, 54] width 46 height 14
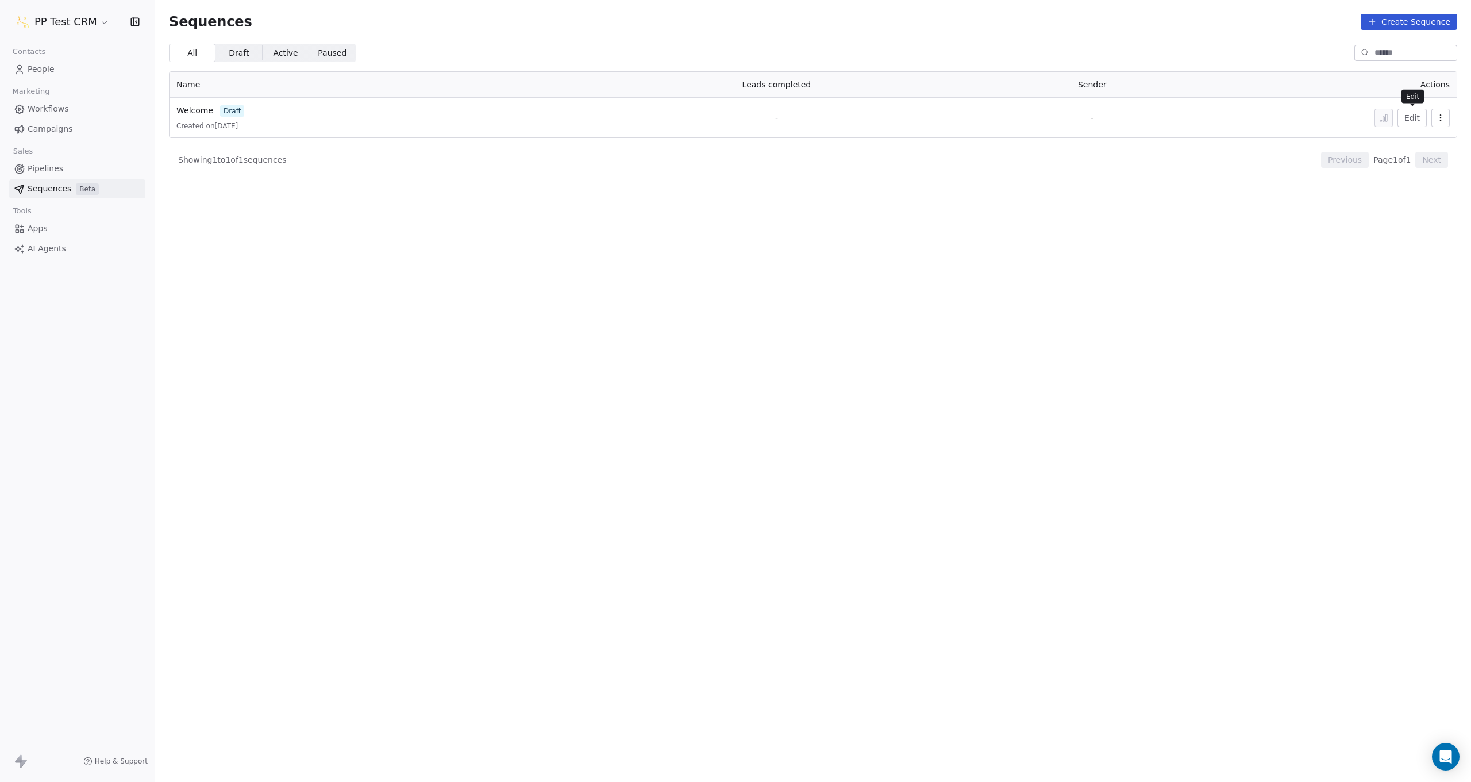
click at [1420, 118] on button "Edit" at bounding box center [1412, 118] width 29 height 18
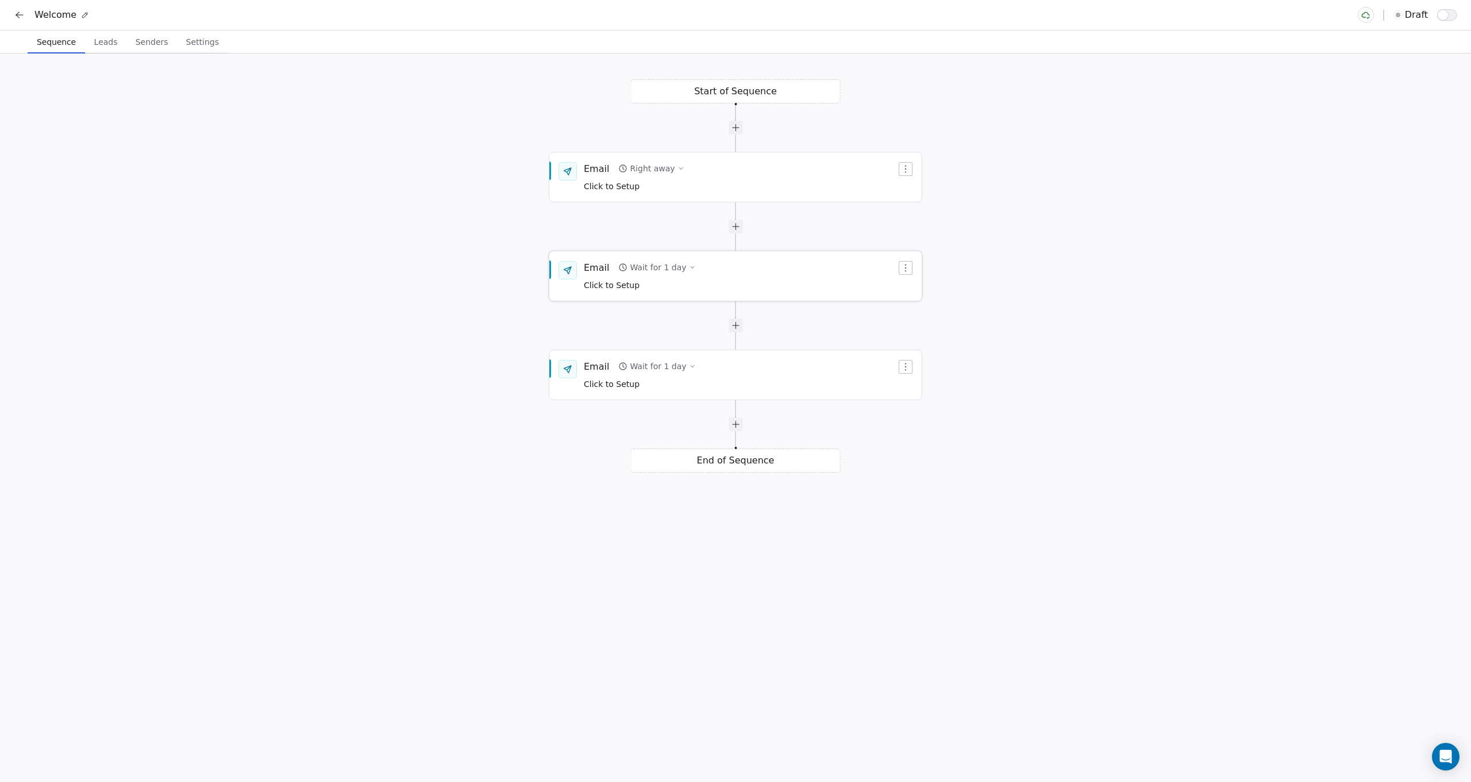
click at [590, 268] on div "Email" at bounding box center [596, 267] width 25 height 13
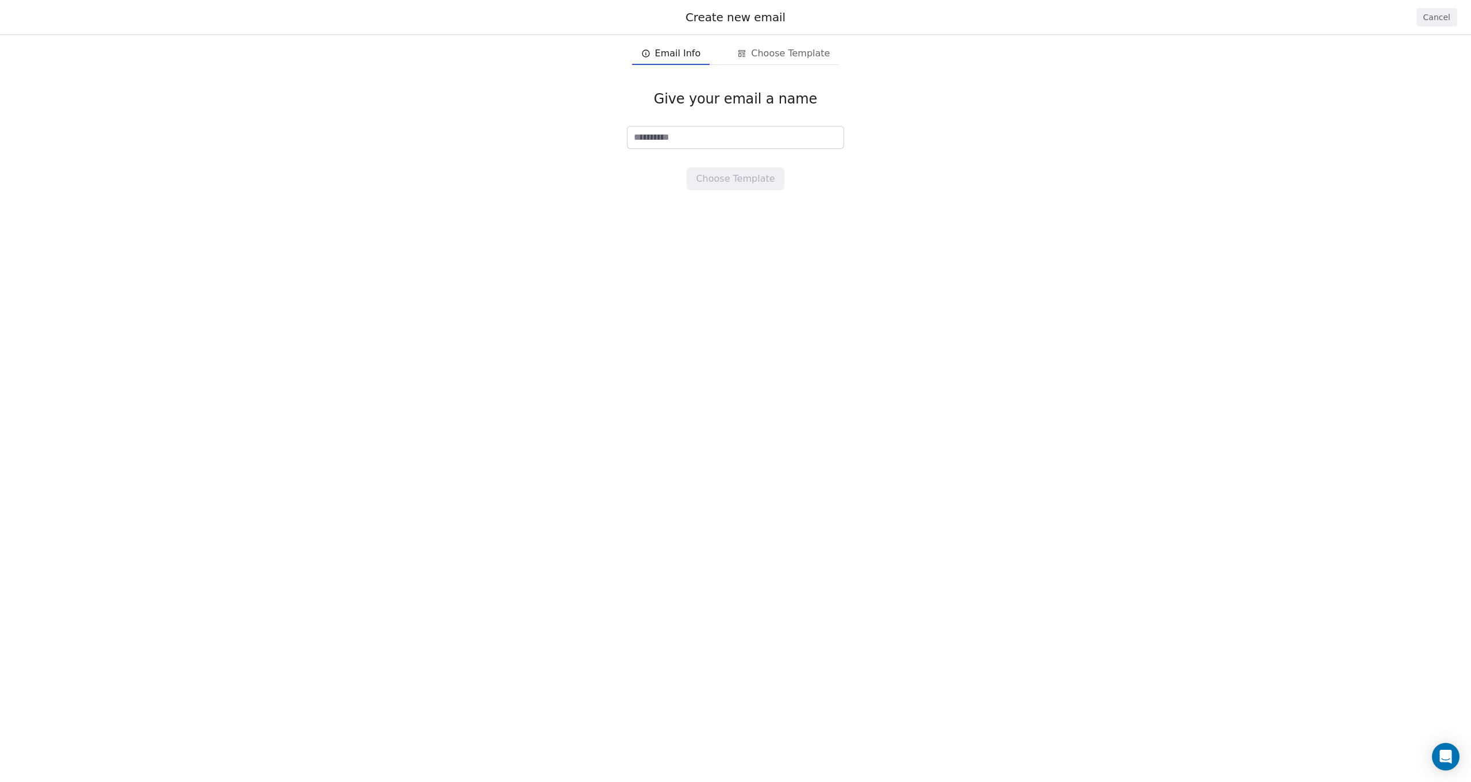
type input "**********"
click at [754, 179] on button "Choose Template" at bounding box center [735, 178] width 97 height 23
click at [670, 55] on span "Email Info" at bounding box center [678, 54] width 46 height 14
click at [764, 57] on span "Choose Template" at bounding box center [790, 54] width 79 height 14
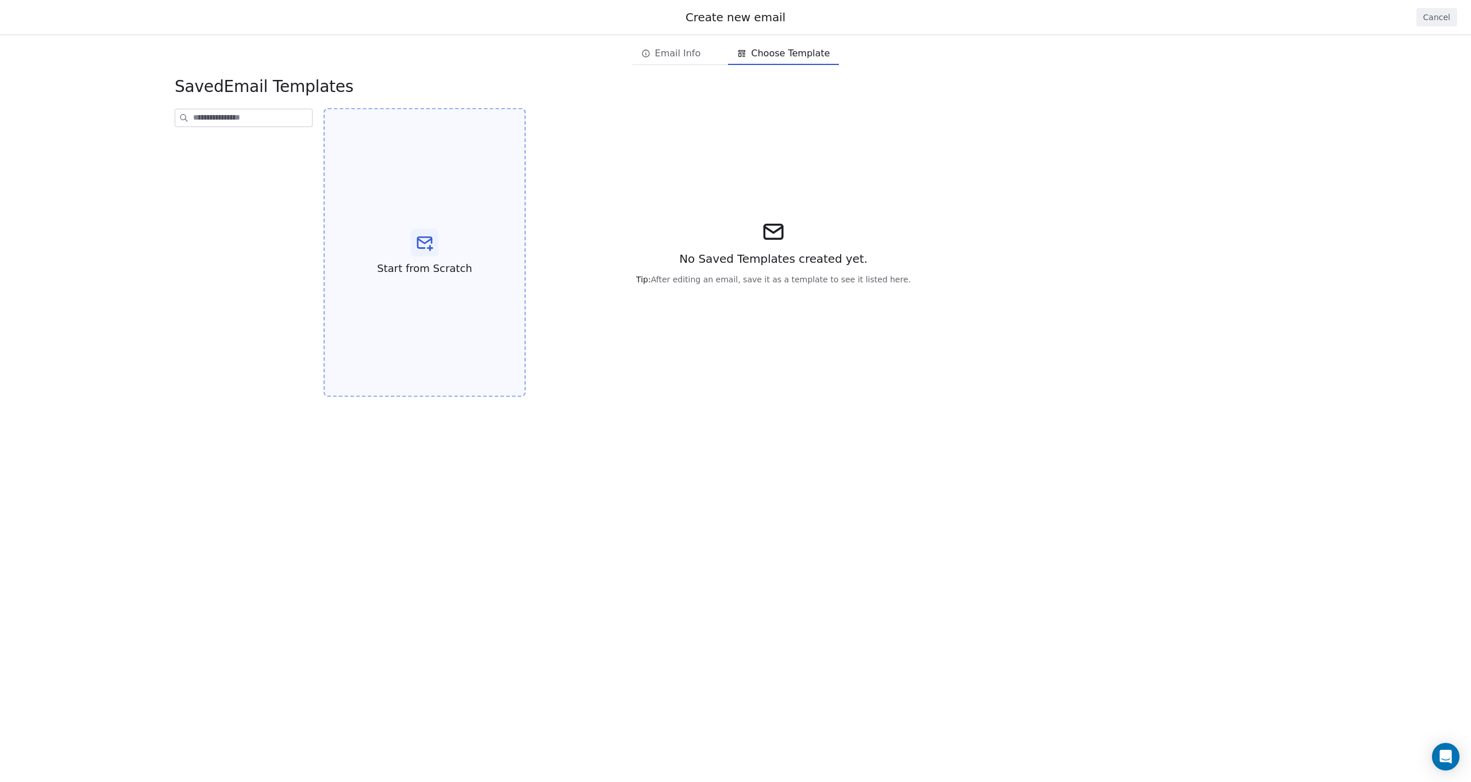
click at [438, 242] on div at bounding box center [425, 243] width 28 height 28
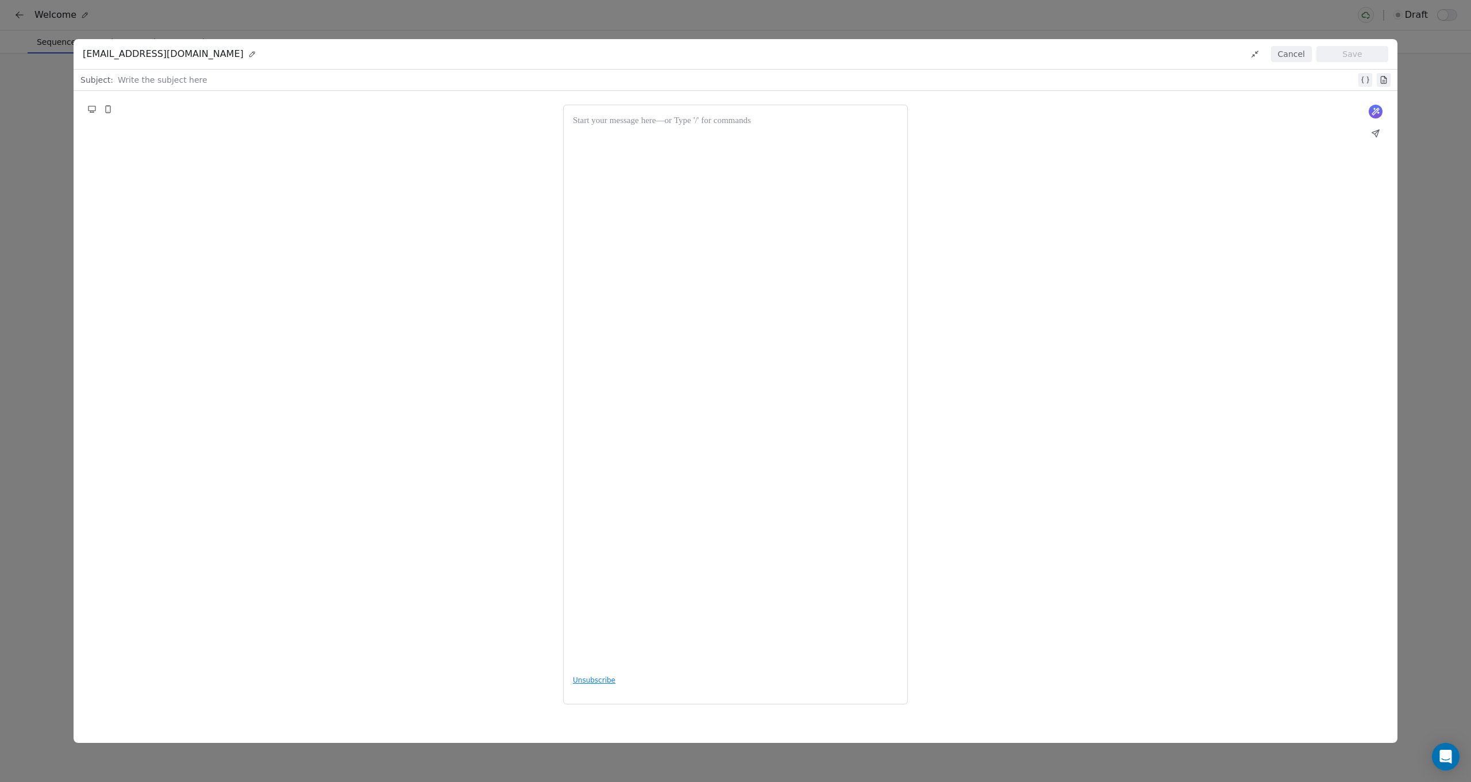
click at [1382, 109] on button at bounding box center [1376, 112] width 14 height 14
click at [709, 190] on textarea at bounding box center [735, 171] width 325 height 68
click at [588, 148] on textarea "**********" at bounding box center [735, 171] width 325 height 68
type textarea "**********"
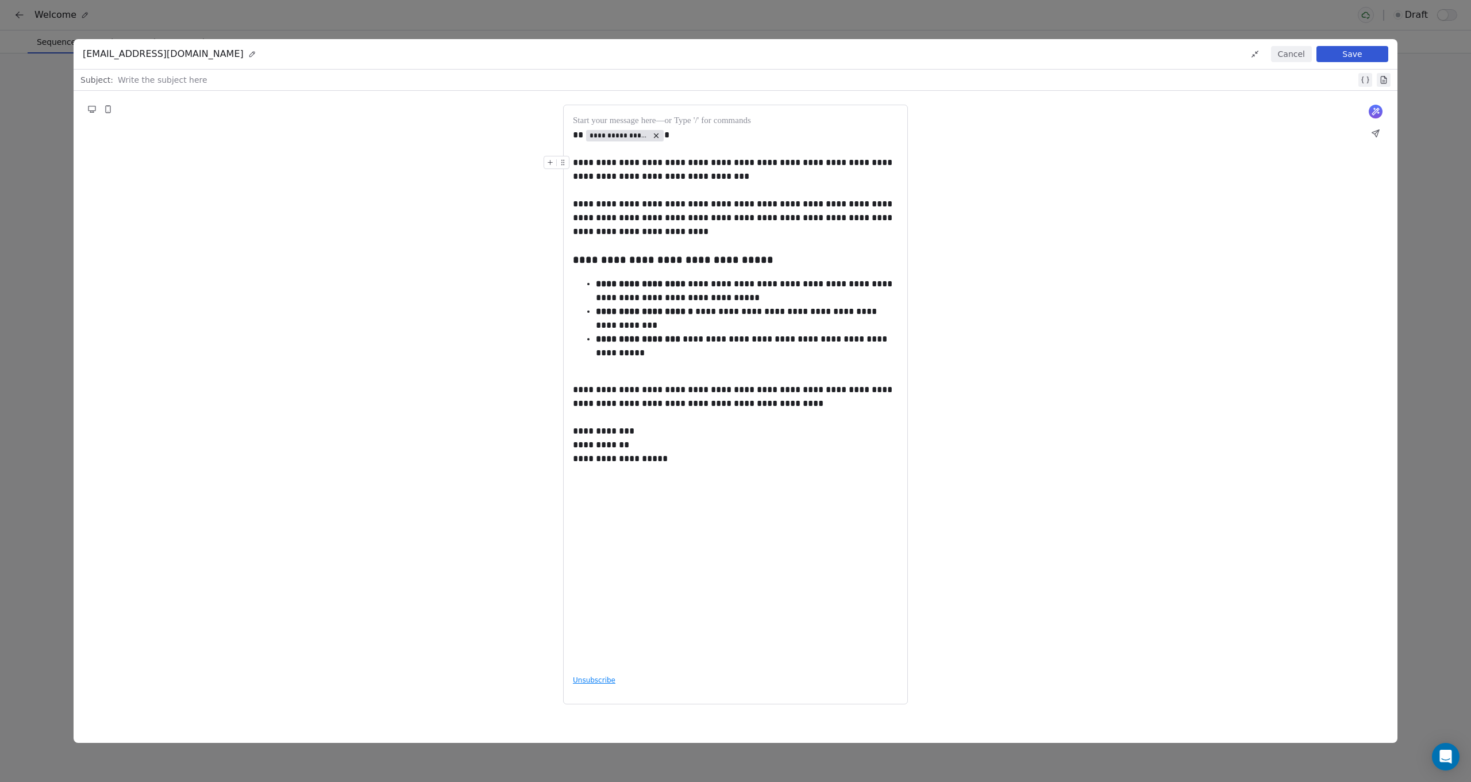
click at [1281, 55] on button "Cancel" at bounding box center [1291, 54] width 41 height 16
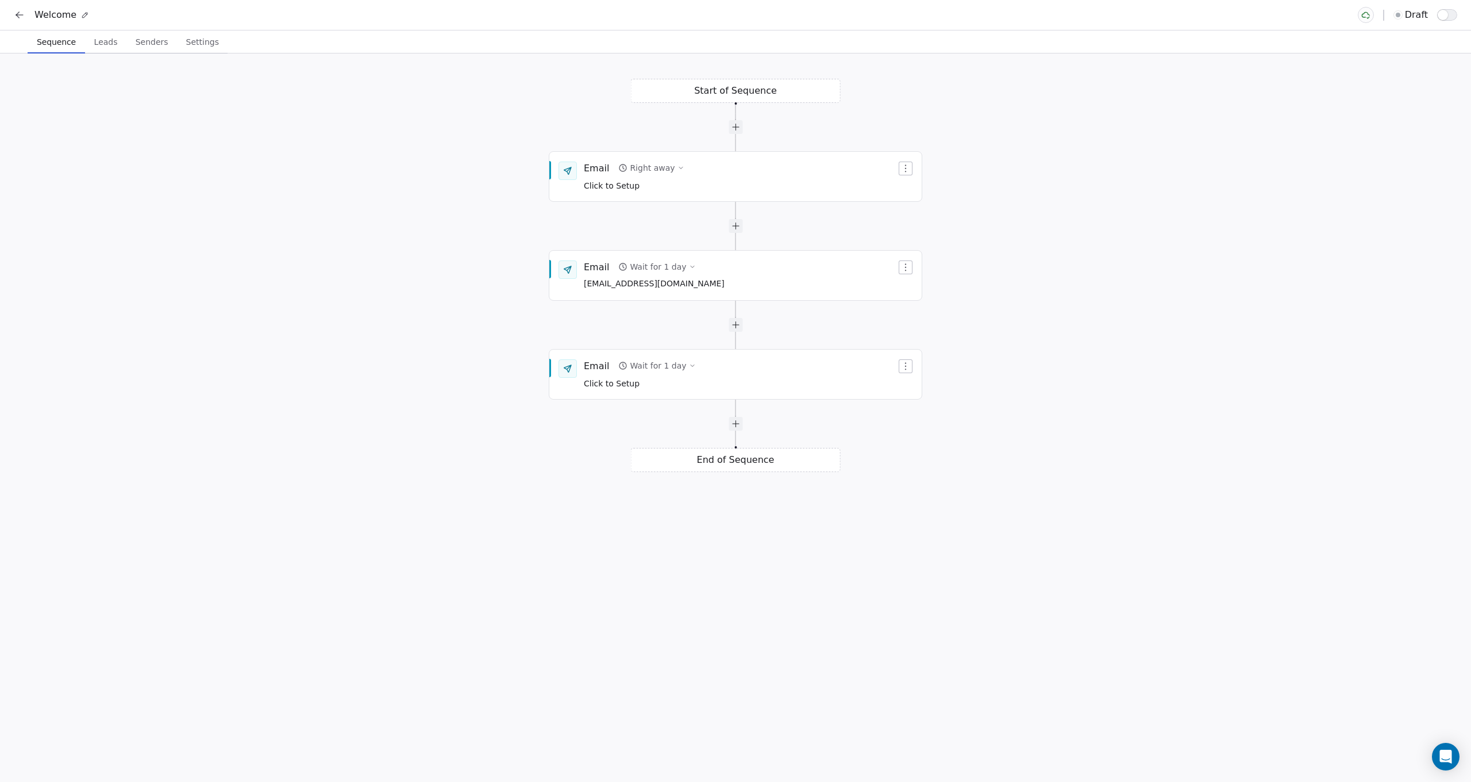
click at [21, 13] on icon at bounding box center [19, 14] width 11 height 11
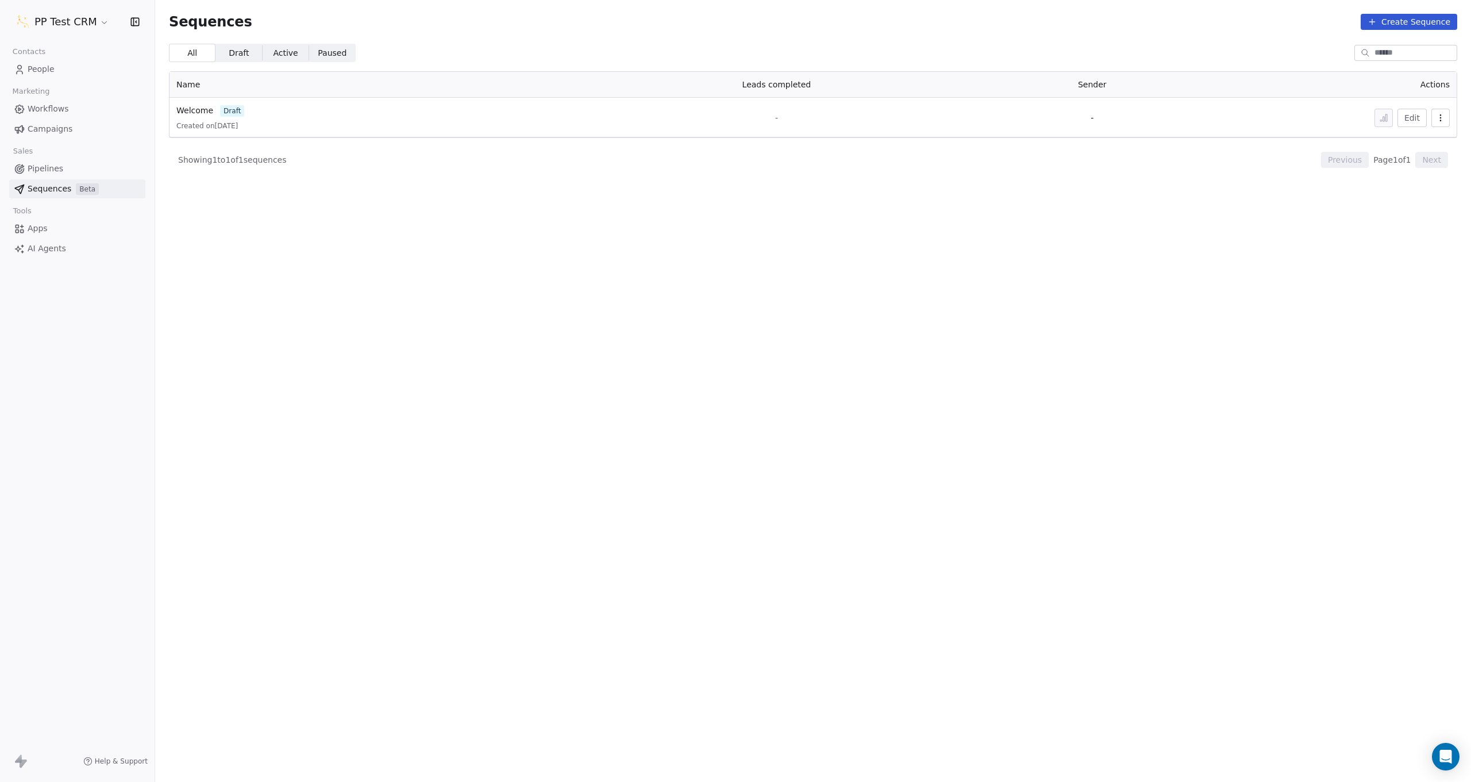
click at [56, 110] on span "Workflows" at bounding box center [48, 109] width 41 height 12
click at [232, 109] on span "Book Updates Newsletter Opt-In" at bounding box center [254, 111] width 129 height 9
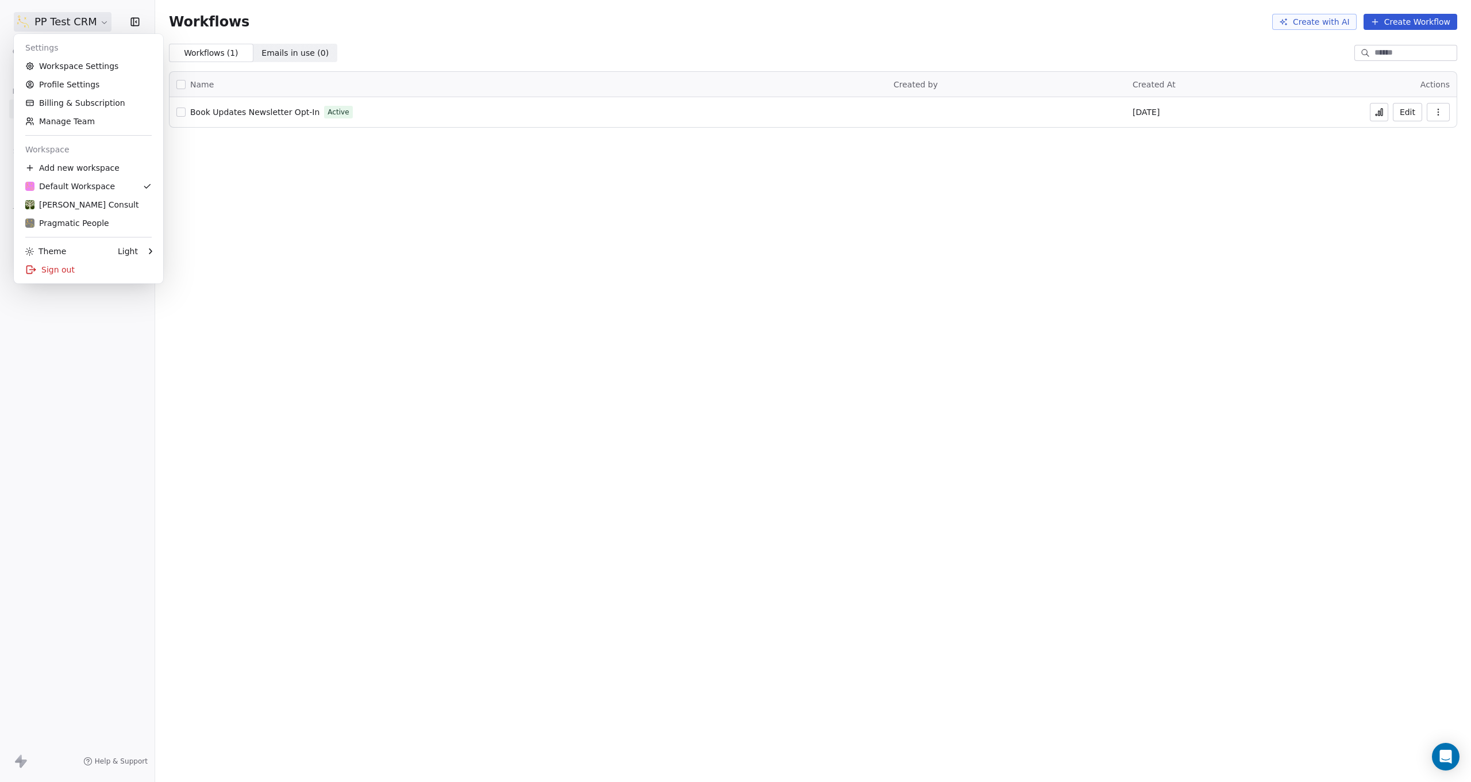
click at [102, 21] on html "PP Test CRM Contacts People Marketing Workflows Campaigns Sales Pipelines Seque…" at bounding box center [735, 391] width 1471 height 782
click at [277, 234] on html "PP Test CRM Contacts People Marketing Workflows Campaigns Sales Pipelines Seque…" at bounding box center [735, 391] width 1471 height 782
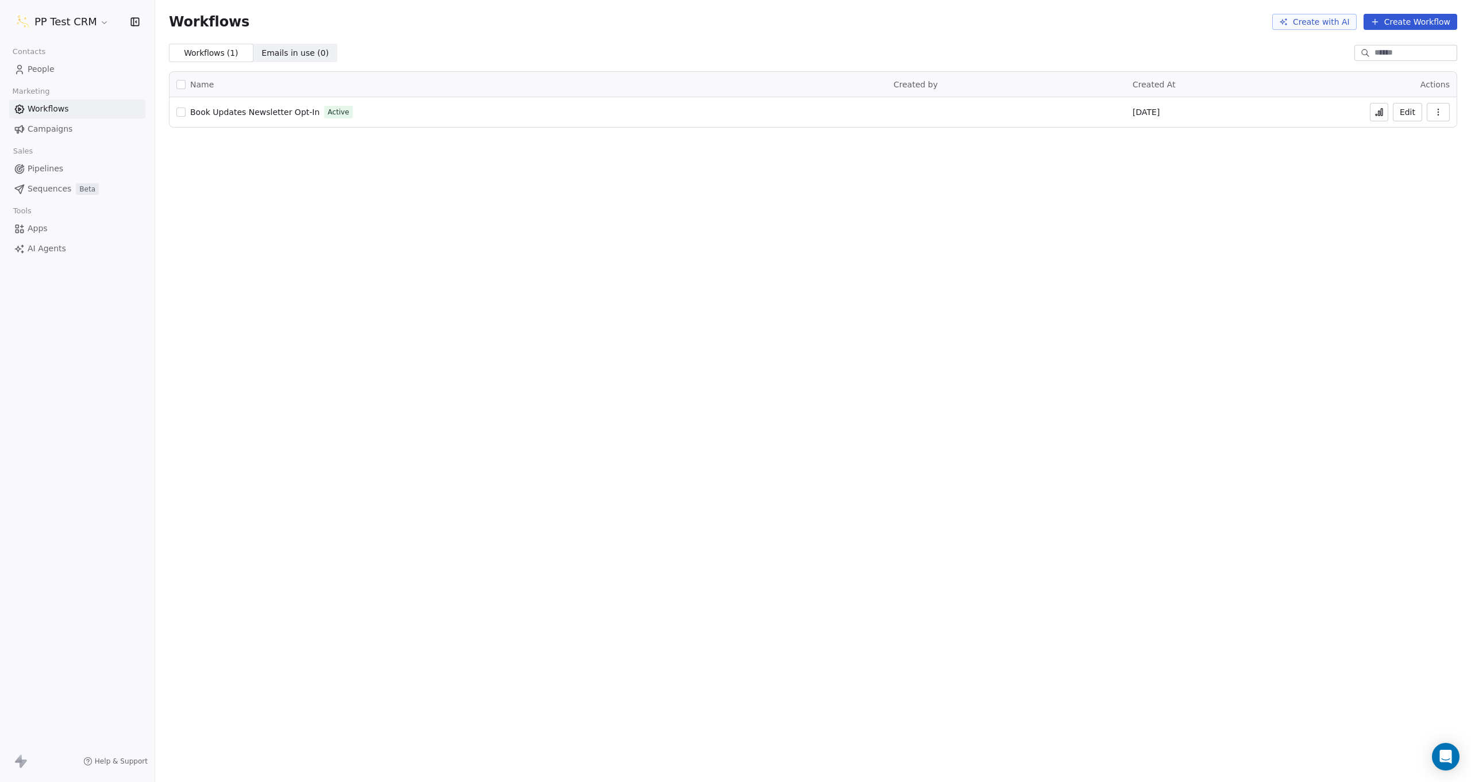
click at [66, 18] on html "PP Test CRM Contacts People Marketing Workflows Campaigns Sales Pipelines Seque…" at bounding box center [735, 391] width 1471 height 782
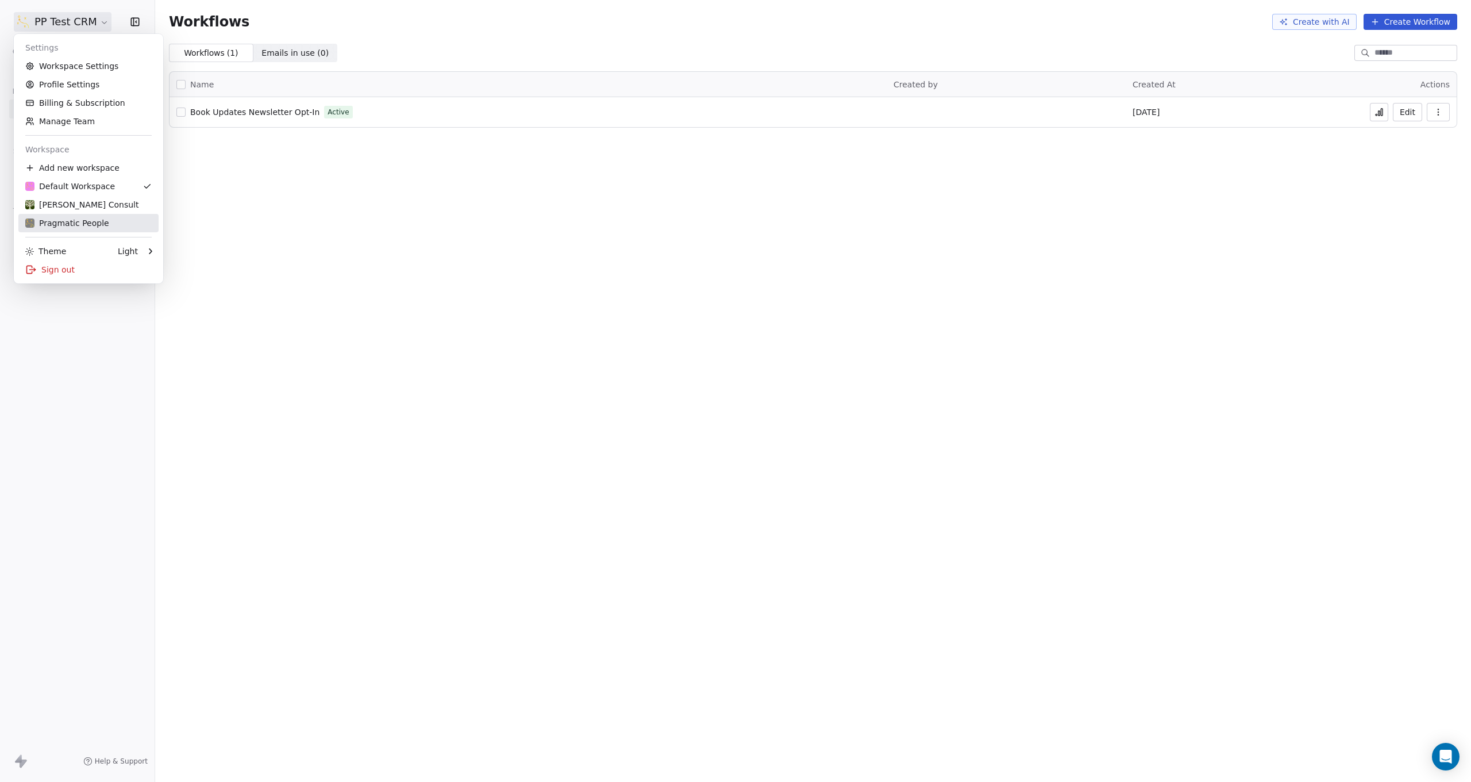
click at [89, 220] on div "Pragmatic People" at bounding box center [67, 222] width 84 height 11
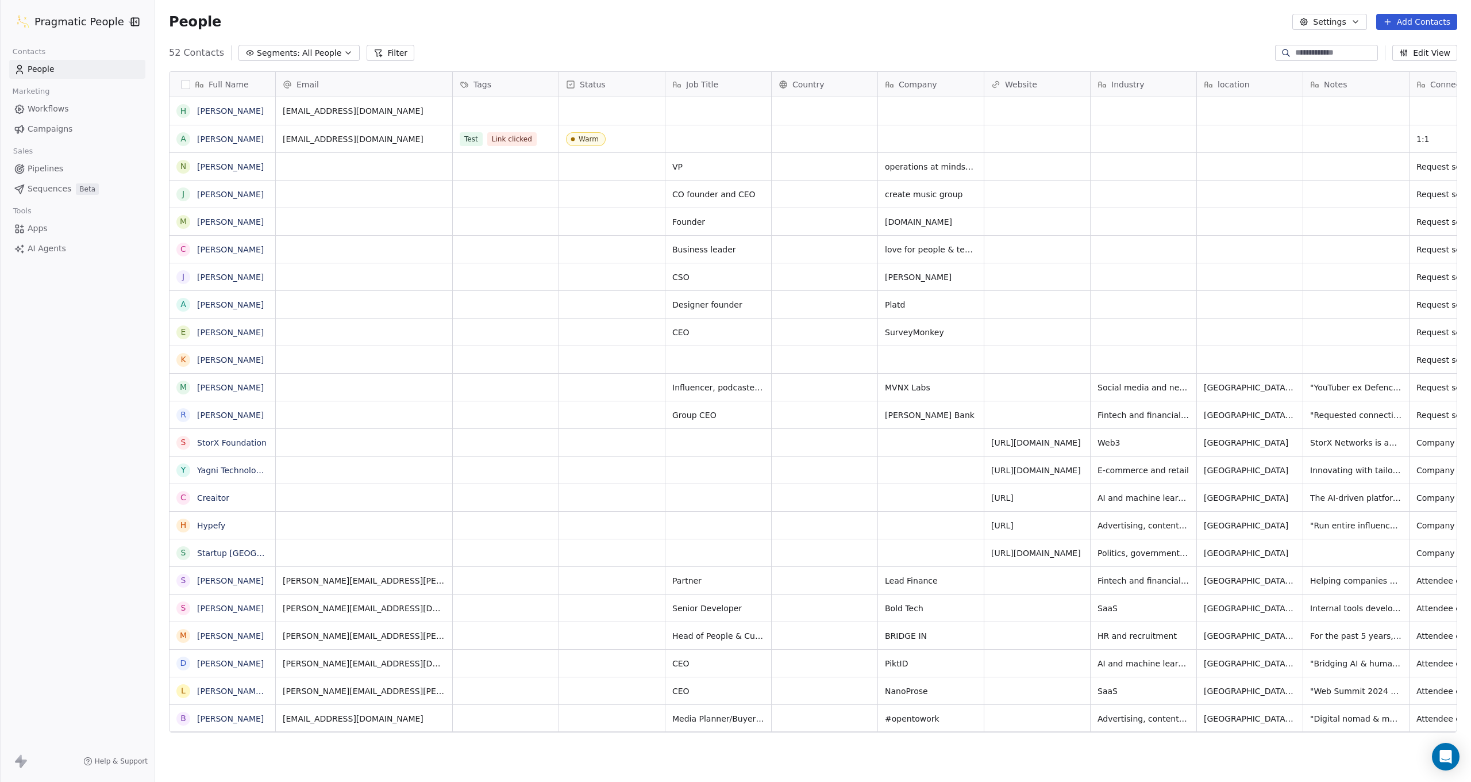
click at [61, 168] on span "Pipelines" at bounding box center [46, 169] width 36 height 12
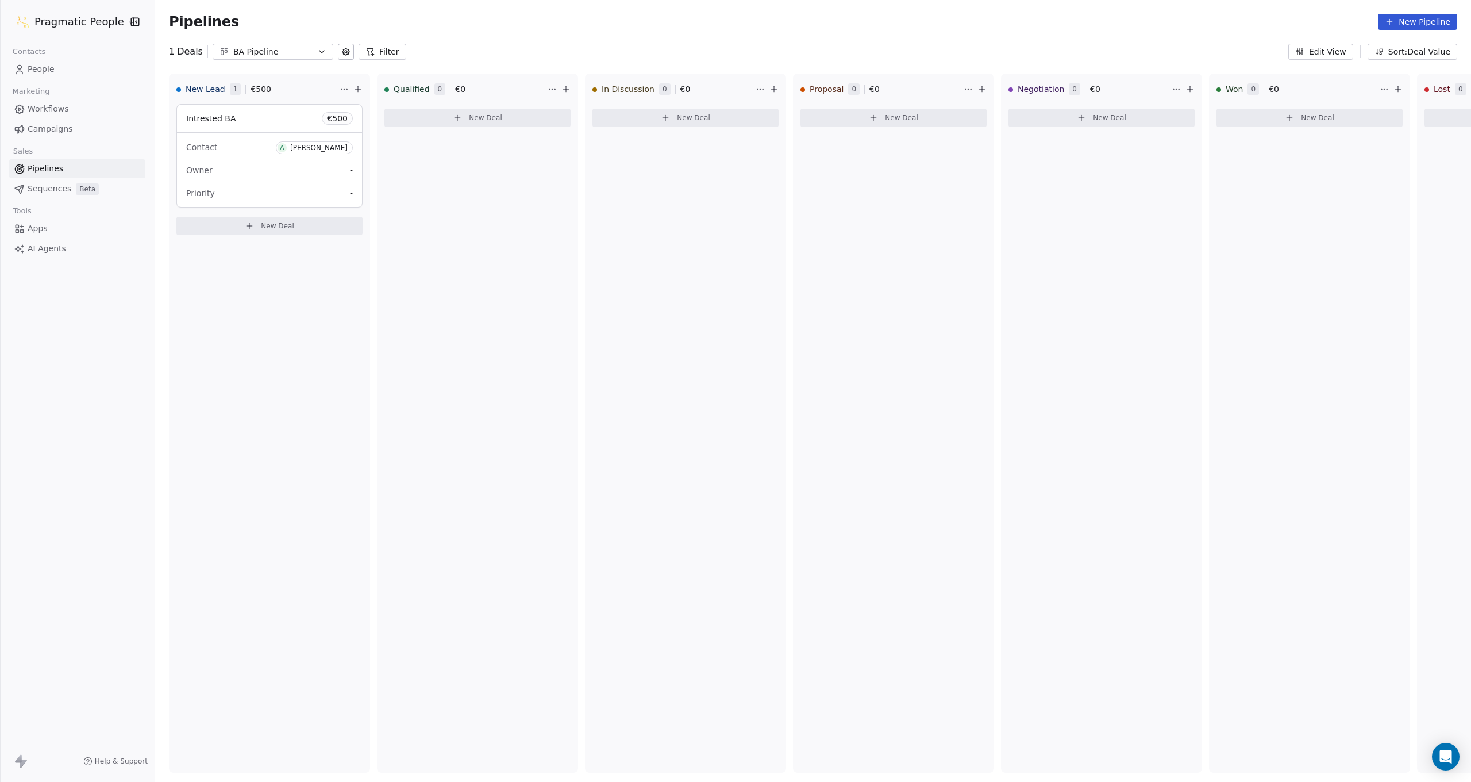
click at [39, 189] on span "Sequences" at bounding box center [50, 189] width 44 height 12
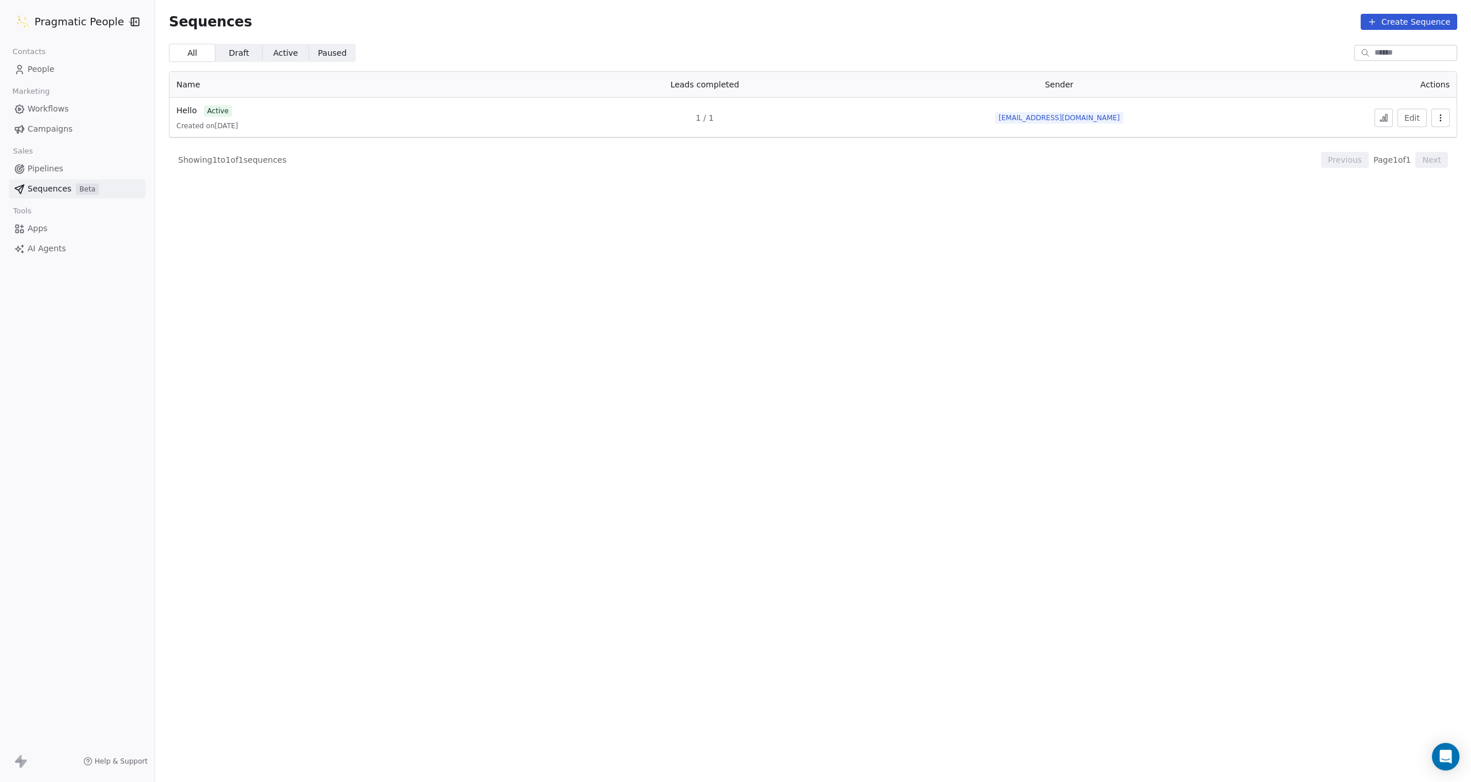
click at [60, 132] on span "Campaigns" at bounding box center [50, 129] width 45 height 12
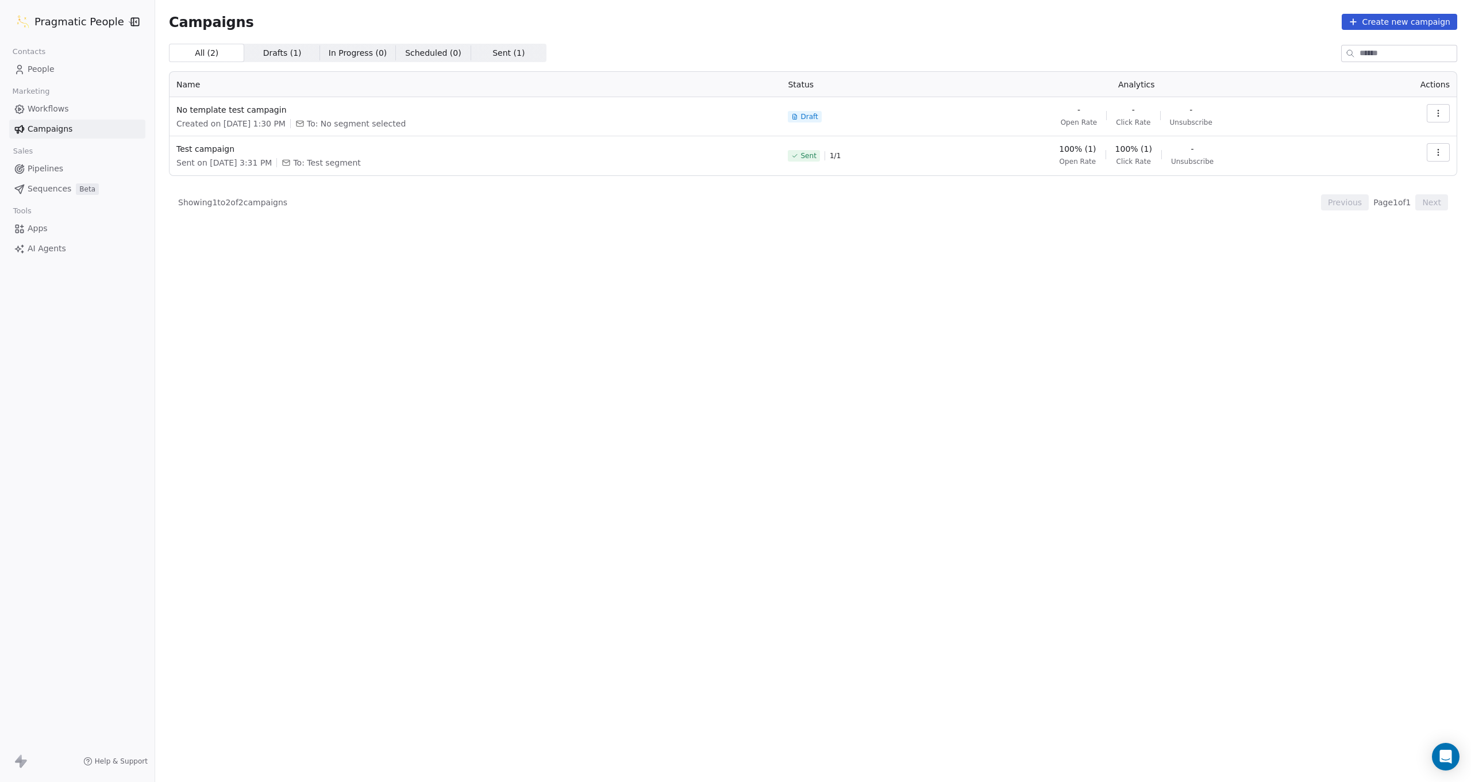
click at [30, 71] on span "People" at bounding box center [41, 69] width 27 height 12
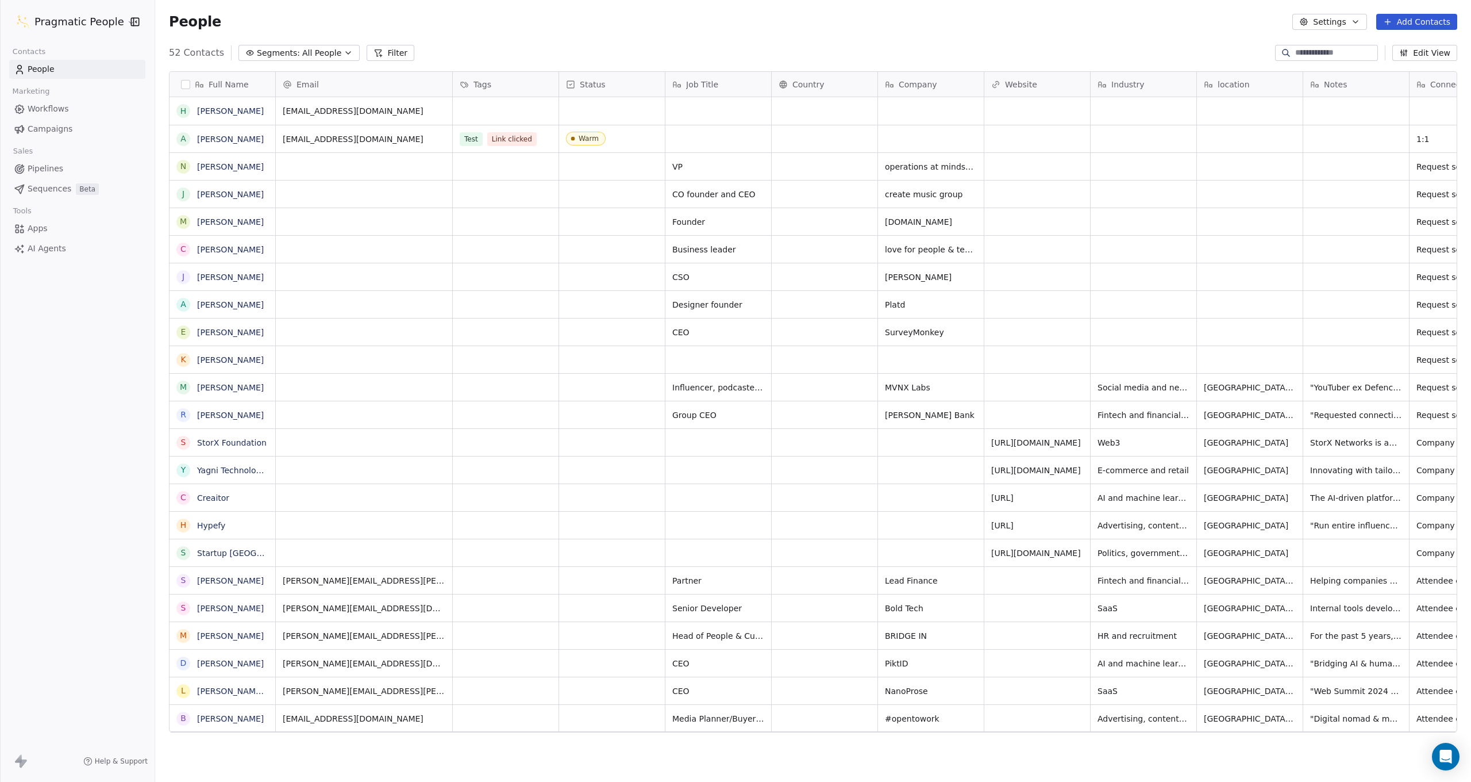
scroll to position [688, 1316]
click at [226, 137] on link "Ash Holliday" at bounding box center [230, 138] width 67 height 9
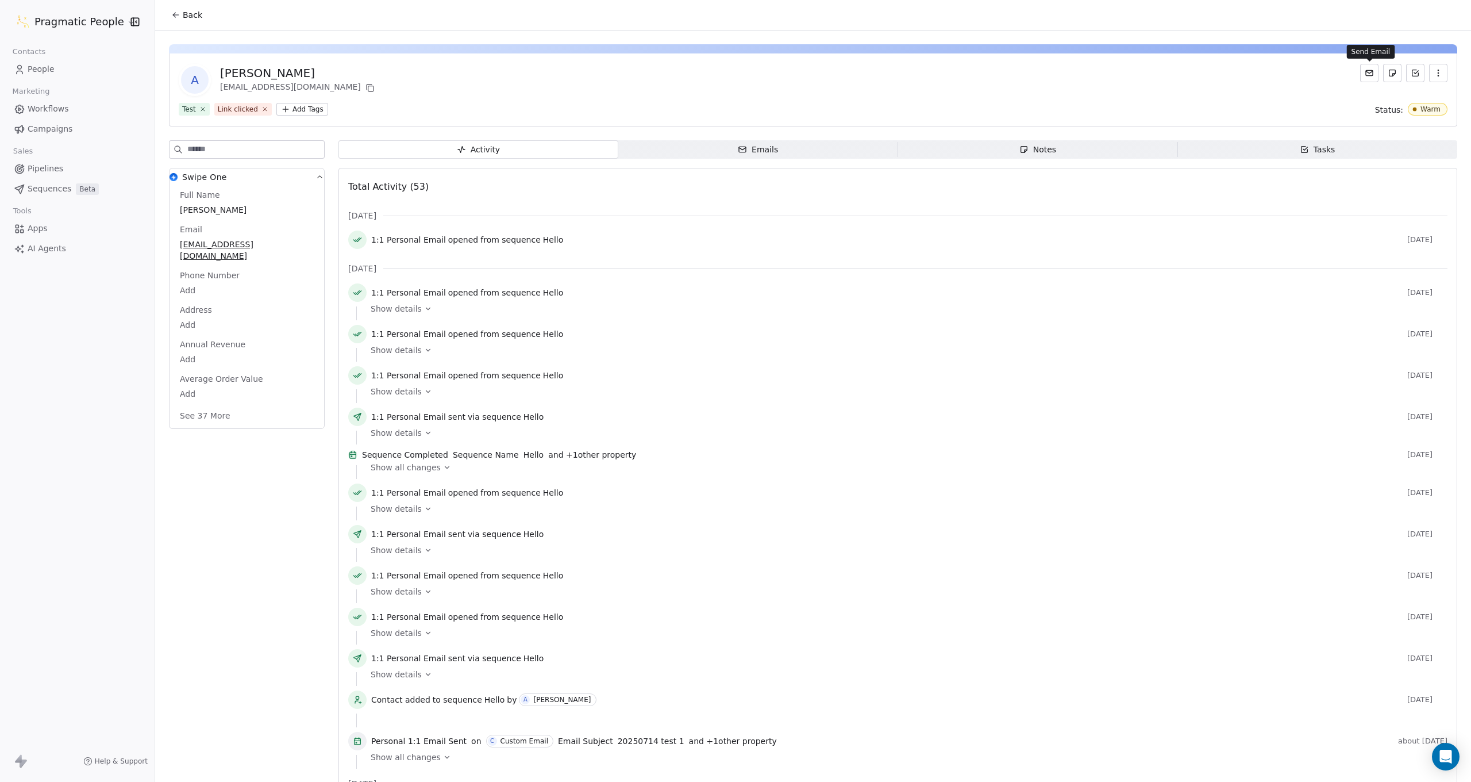
click at [1367, 75] on icon at bounding box center [1369, 72] width 9 height 9
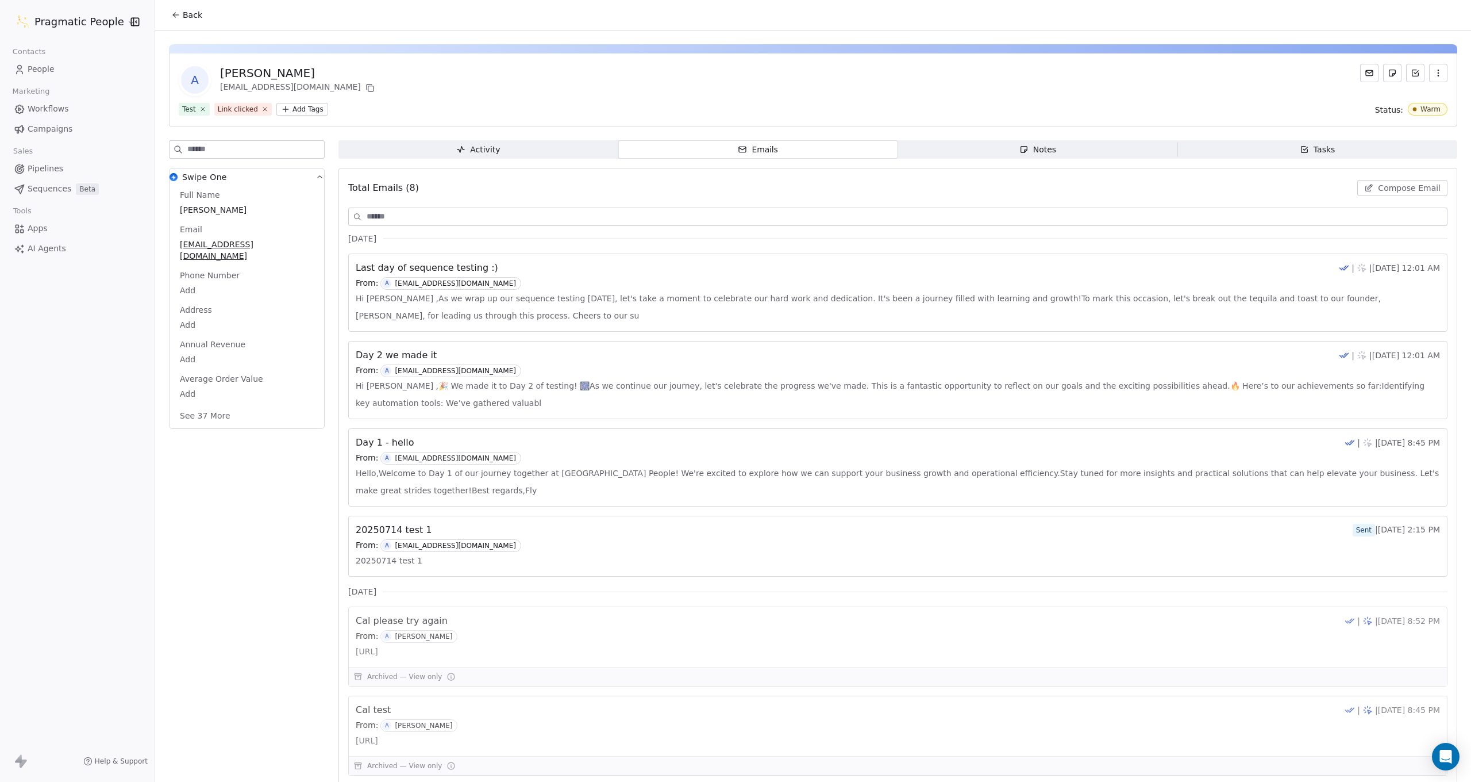
click at [1370, 75] on icon at bounding box center [1369, 72] width 7 height 5
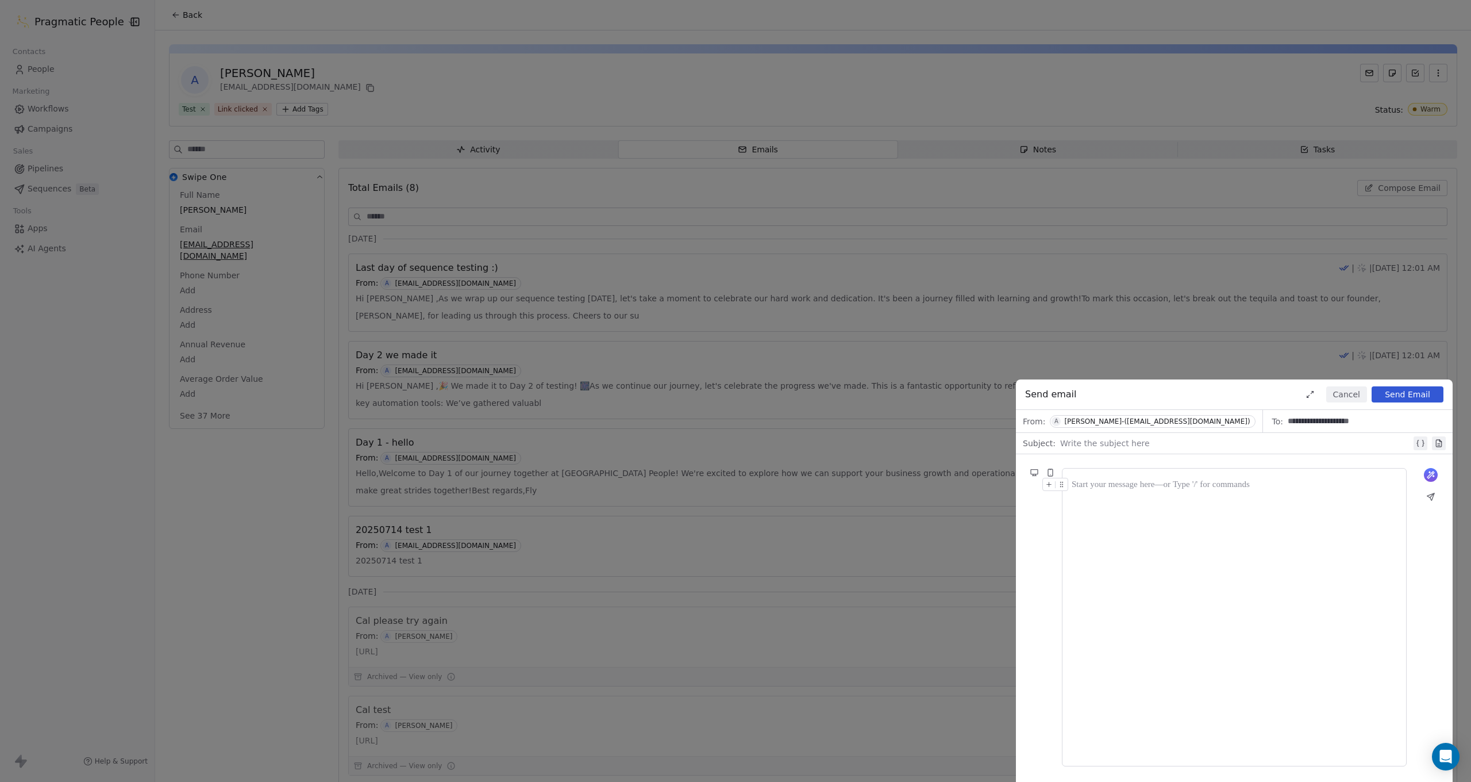
click at [1135, 495] on div at bounding box center [1234, 617] width 325 height 279
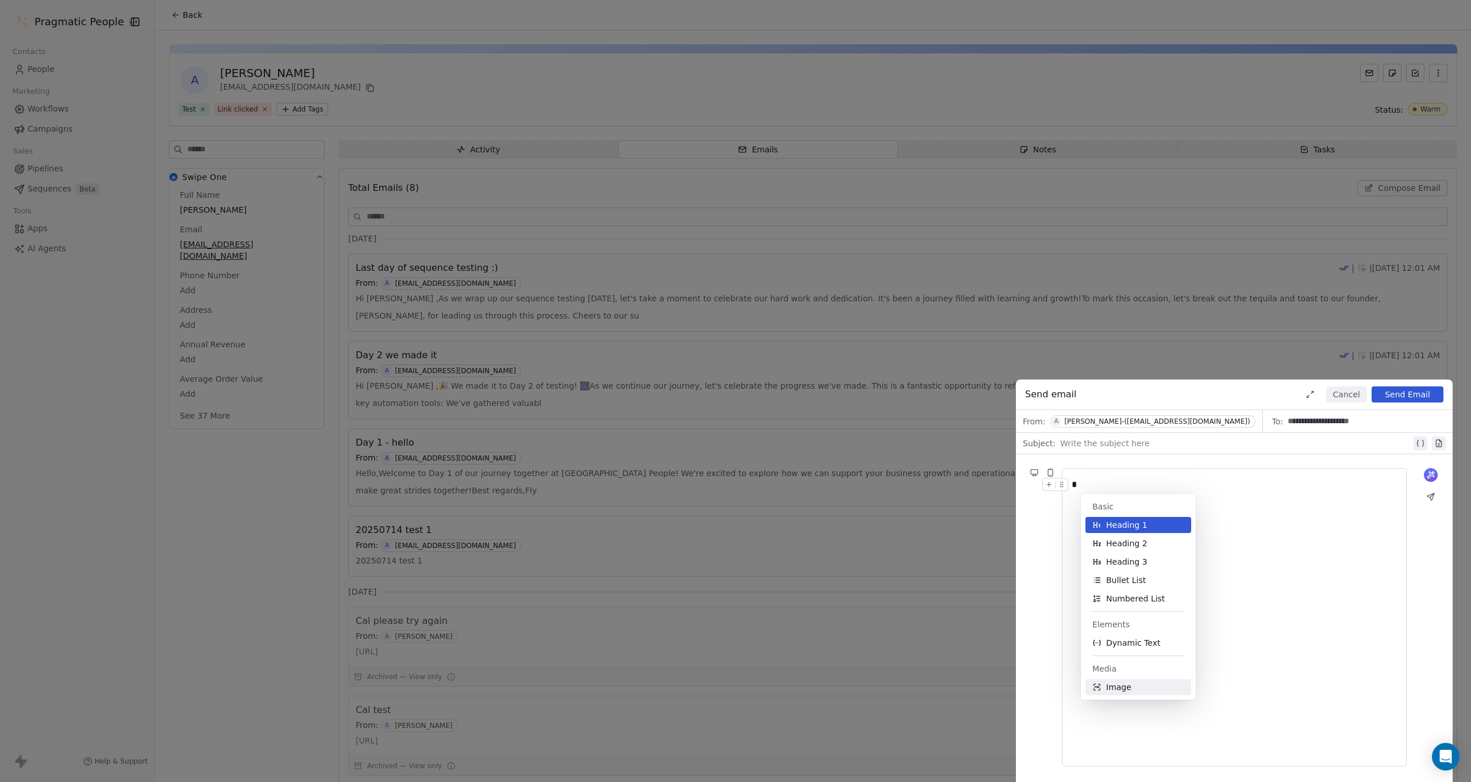
click at [1128, 690] on span "Image" at bounding box center [1118, 686] width 25 height 11
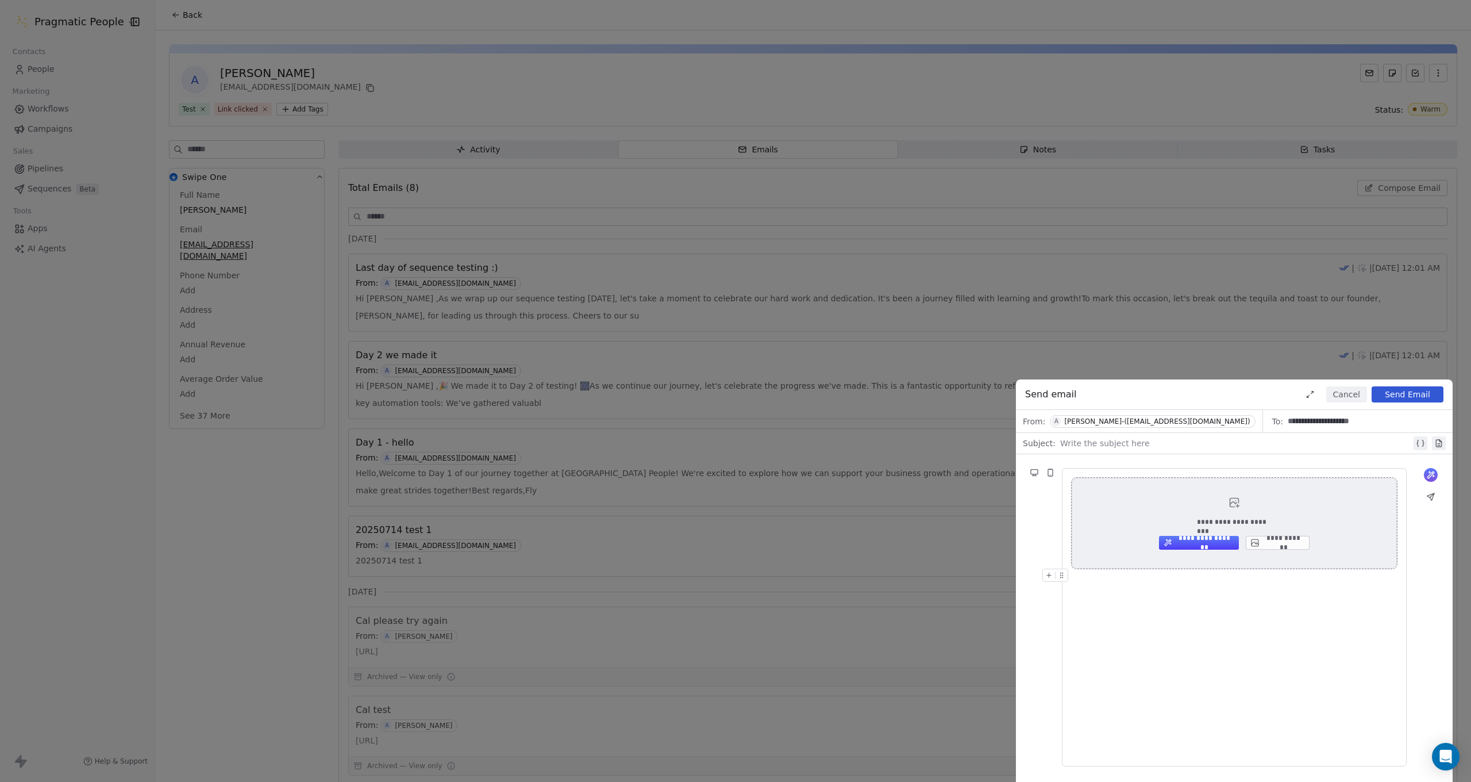
click at [1203, 543] on button "**********" at bounding box center [1199, 543] width 80 height 14
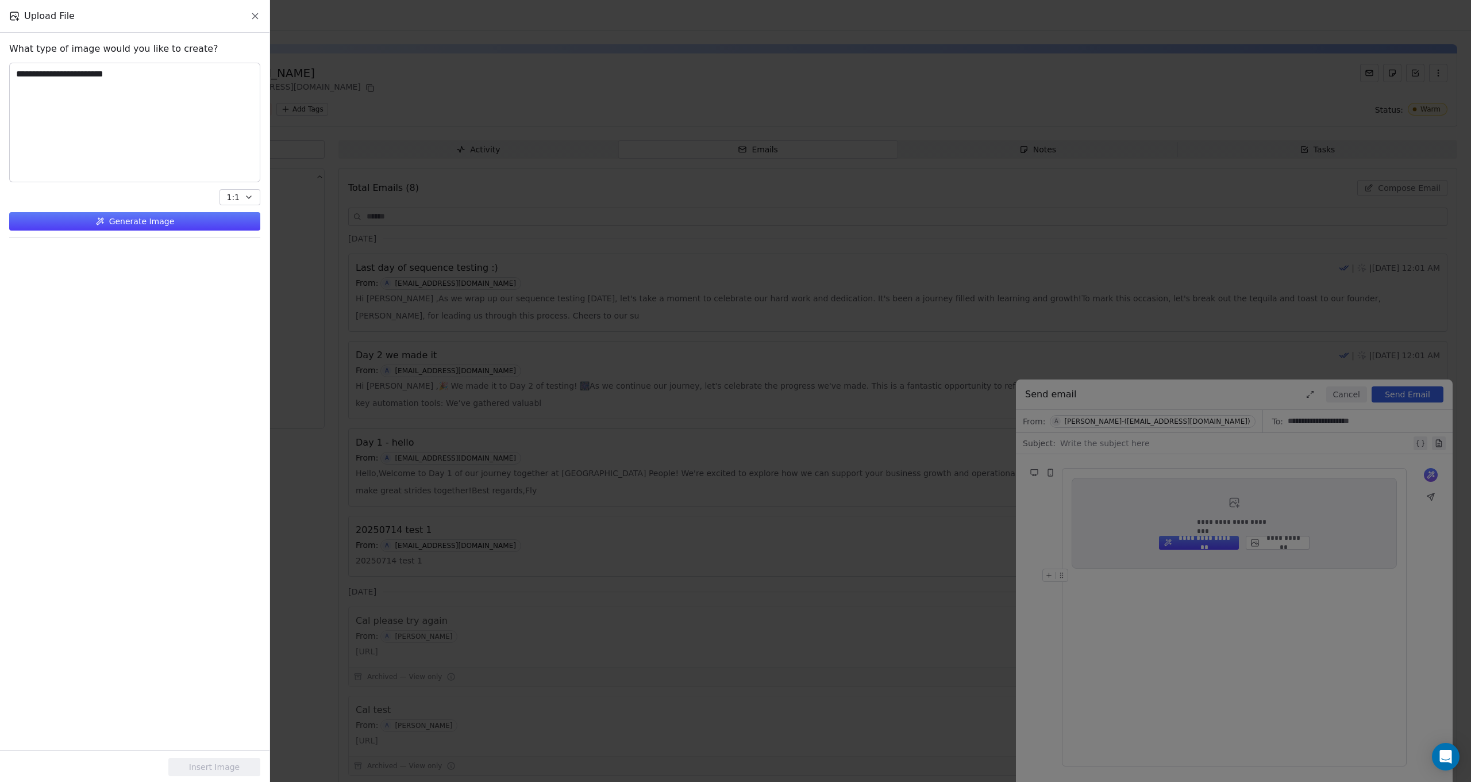
type textarea "**********"
click at [175, 214] on button "Generate Image" at bounding box center [134, 221] width 251 height 18
click at [243, 199] on button "1:1" at bounding box center [240, 197] width 41 height 16
click at [219, 356] on div at bounding box center [134, 572] width 251 height 655
click at [48, 286] on div at bounding box center [50, 279] width 80 height 68
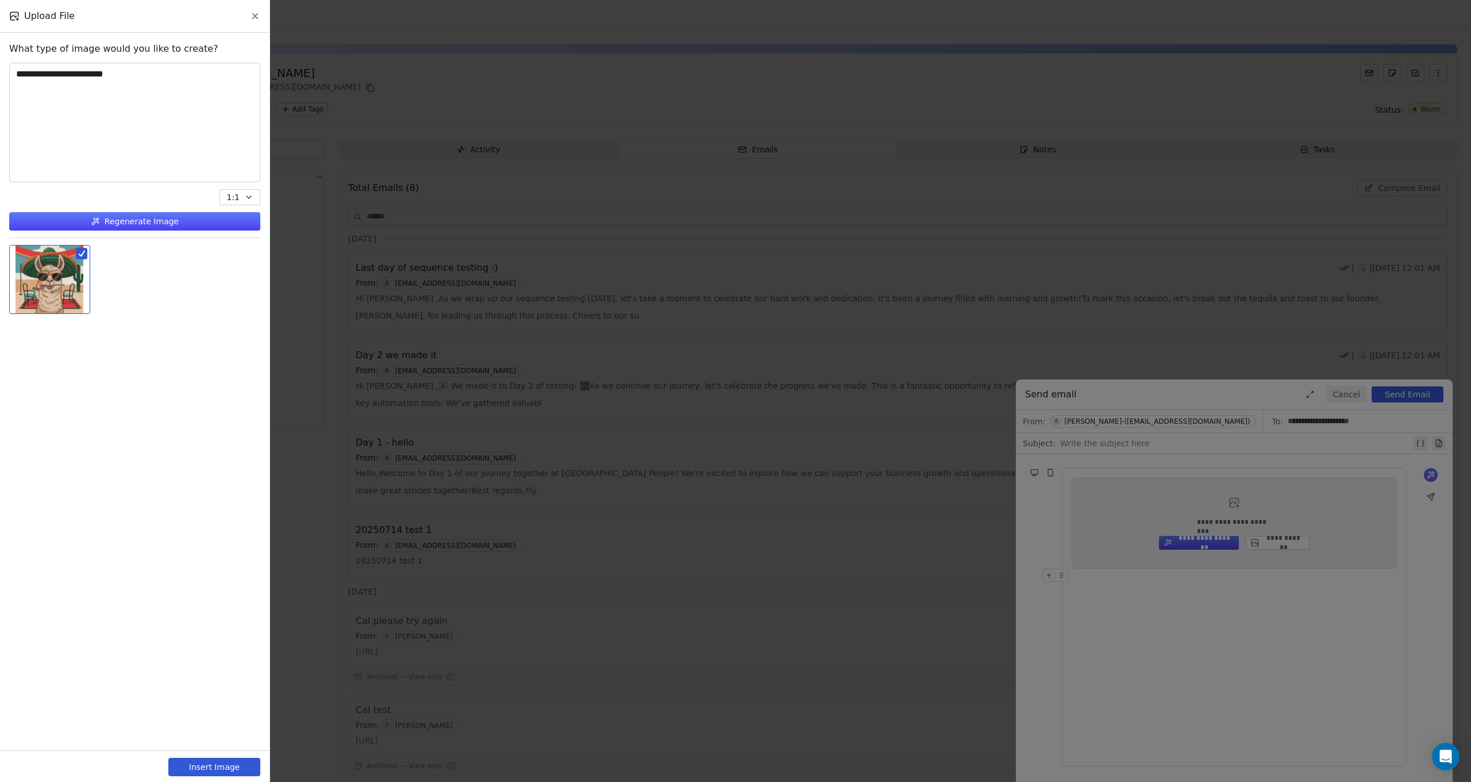
click at [216, 766] on button "Insert Image" at bounding box center [214, 767] width 92 height 18
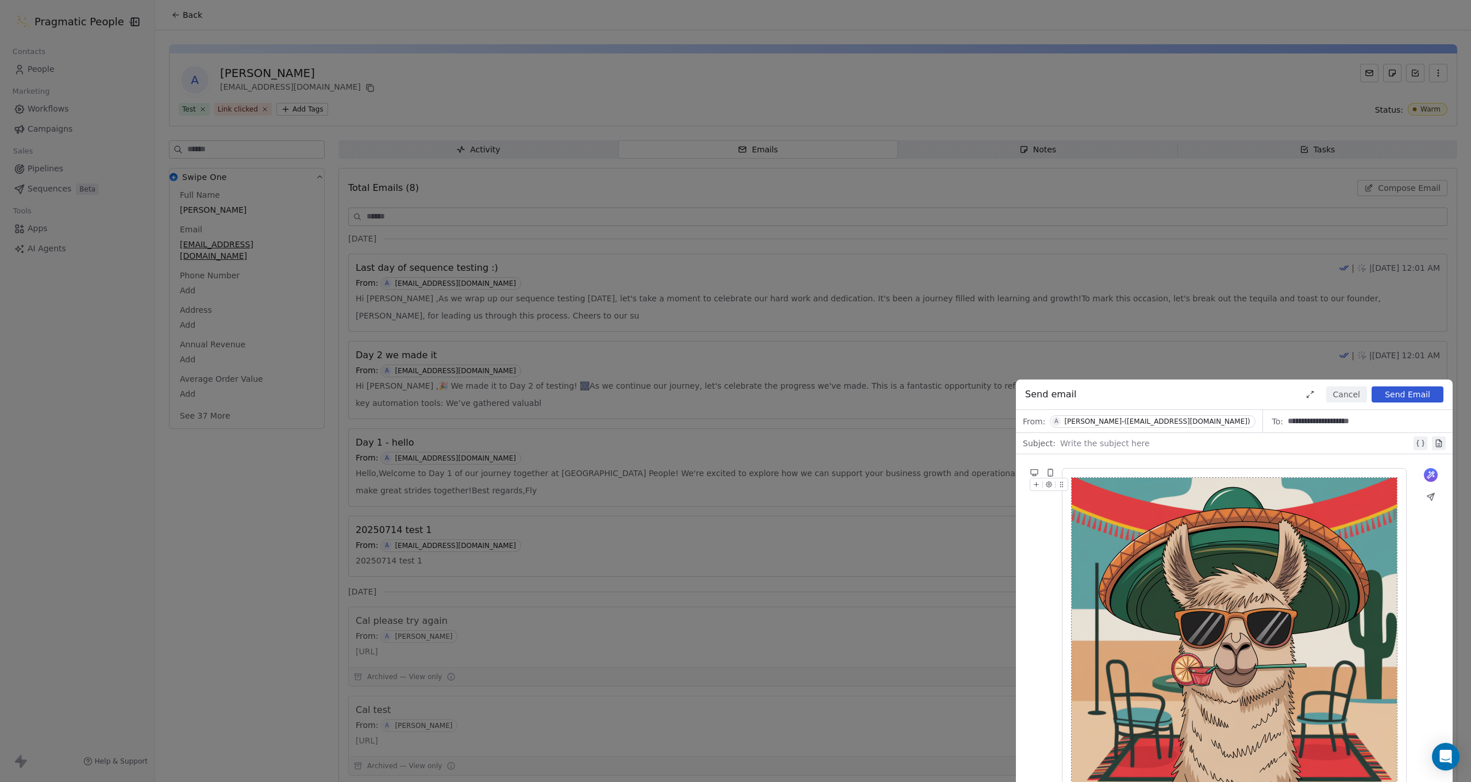
click at [1312, 388] on button at bounding box center [1311, 394] width 14 height 14
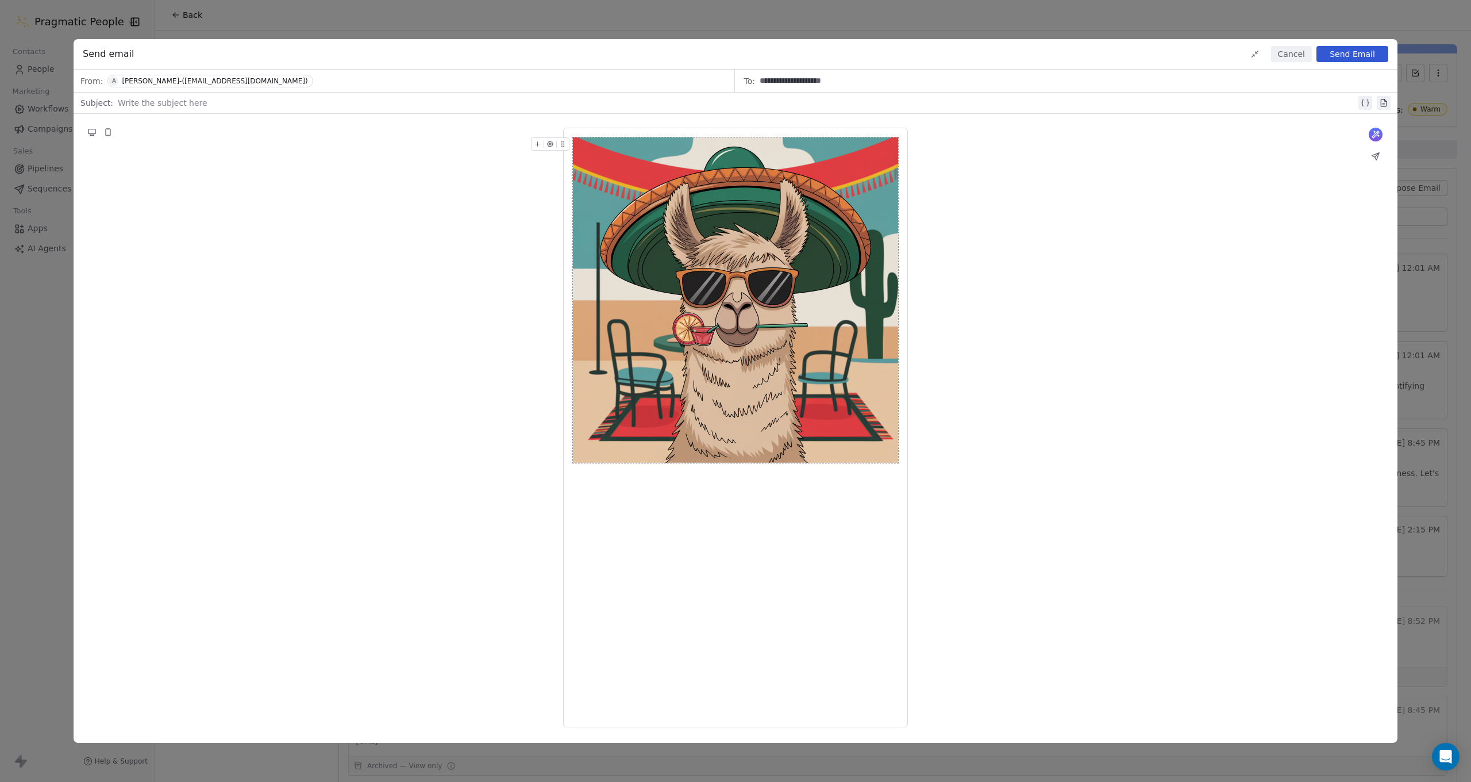
click at [723, 347] on img at bounding box center [735, 299] width 325 height 325
click at [1286, 57] on button "Cancel" at bounding box center [1291, 54] width 41 height 16
